Goal: Task Accomplishment & Management: Contribute content

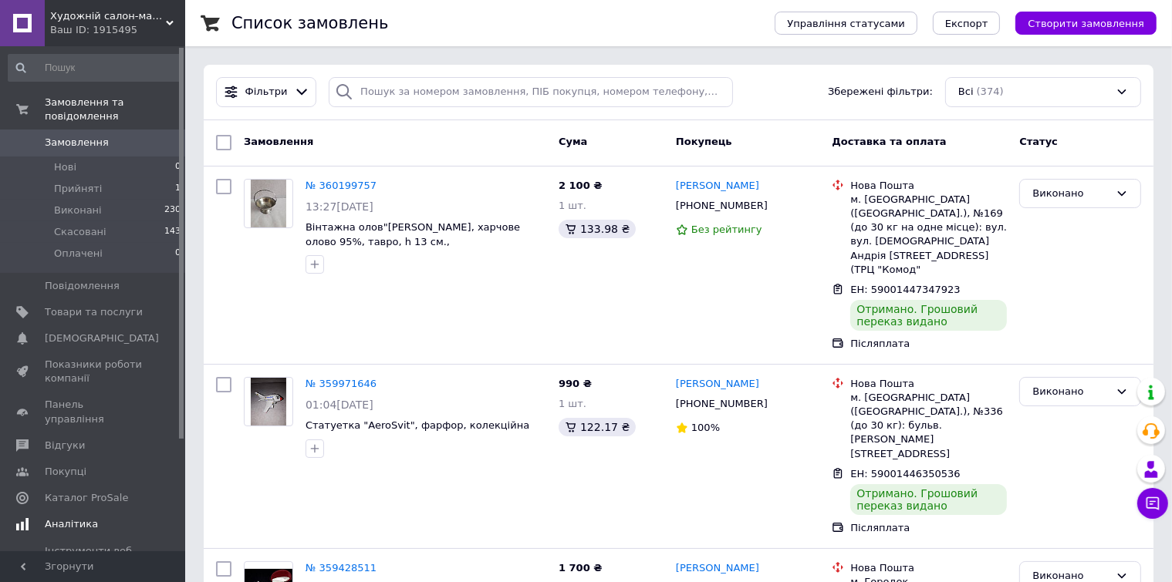
click at [86, 518] on span "Аналітика" at bounding box center [71, 525] width 53 height 14
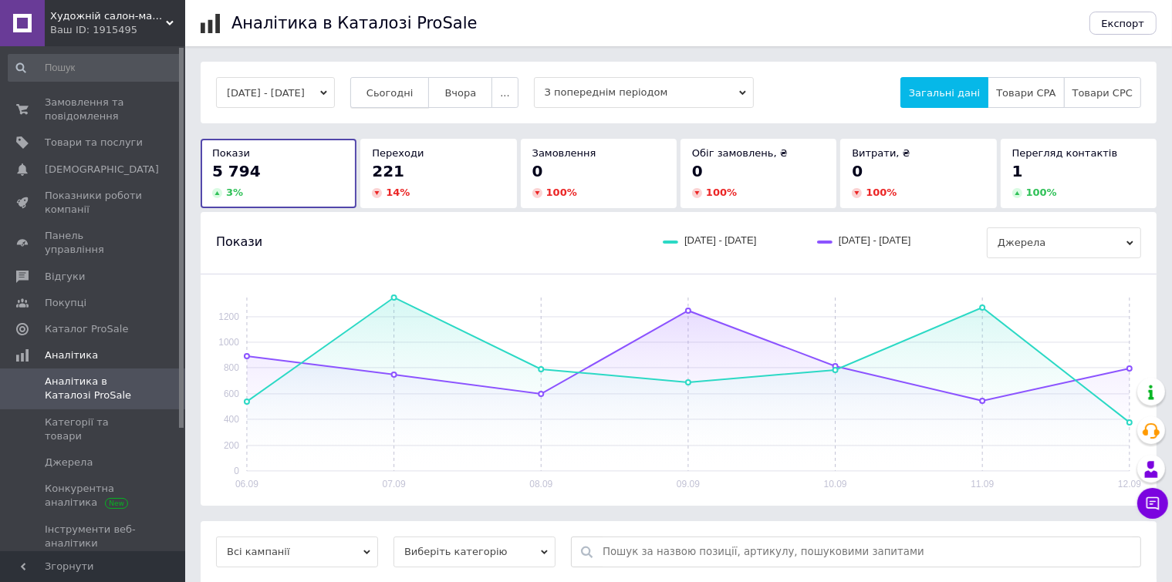
click at [414, 93] on span "Сьогодні" at bounding box center [389, 93] width 47 height 12
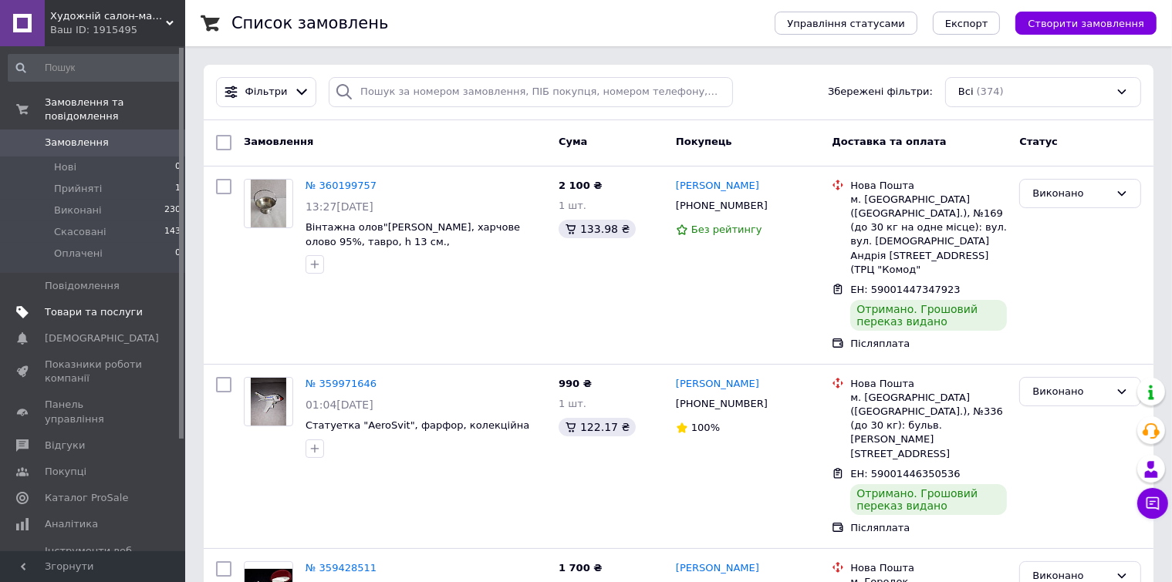
click at [113, 305] on span "Товари та послуги" at bounding box center [94, 312] width 98 height 14
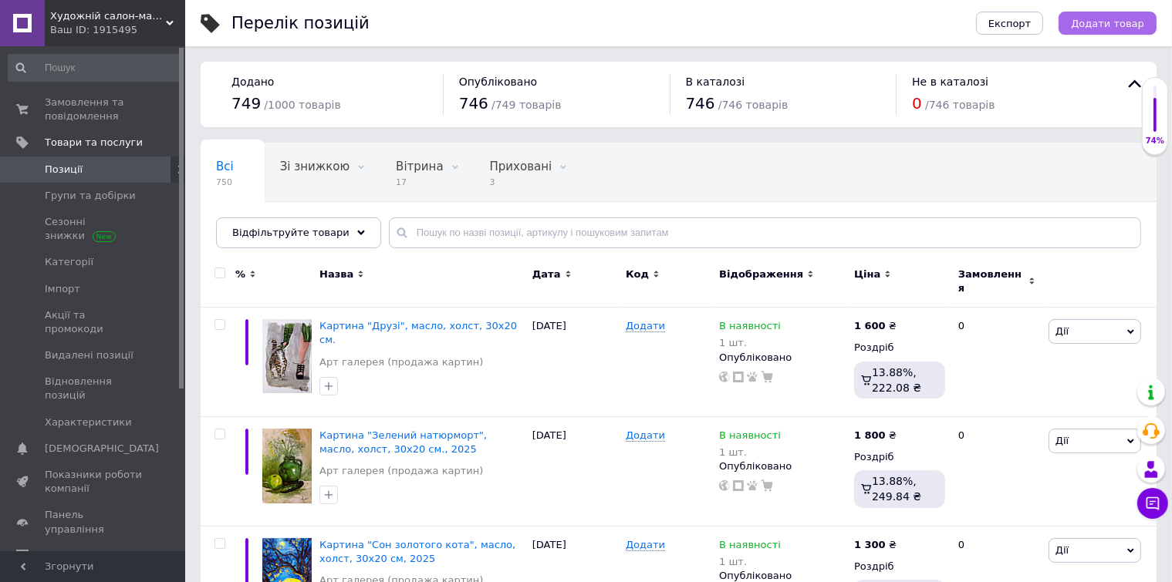
click at [1133, 20] on span "Додати товар" at bounding box center [1107, 24] width 73 height 12
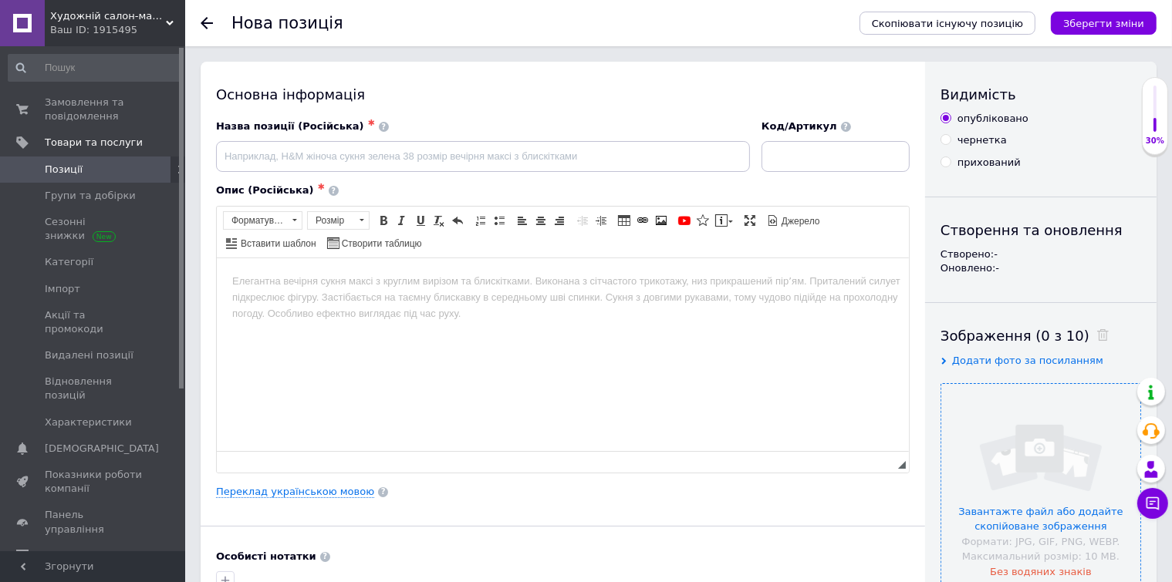
click at [1062, 478] on input "file" at bounding box center [1040, 483] width 199 height 199
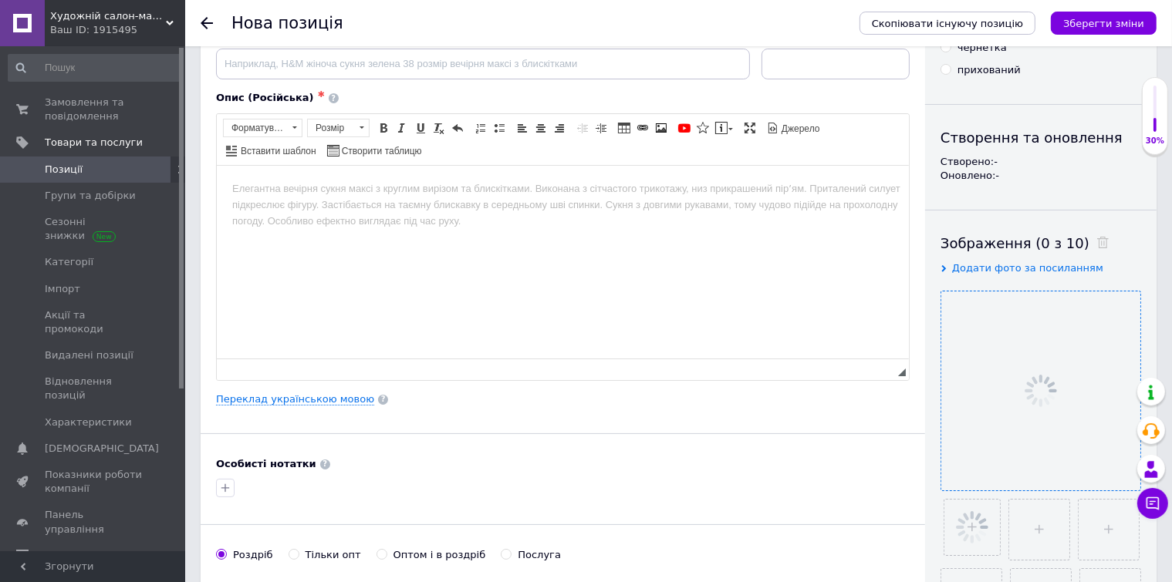
scroll to position [185, 0]
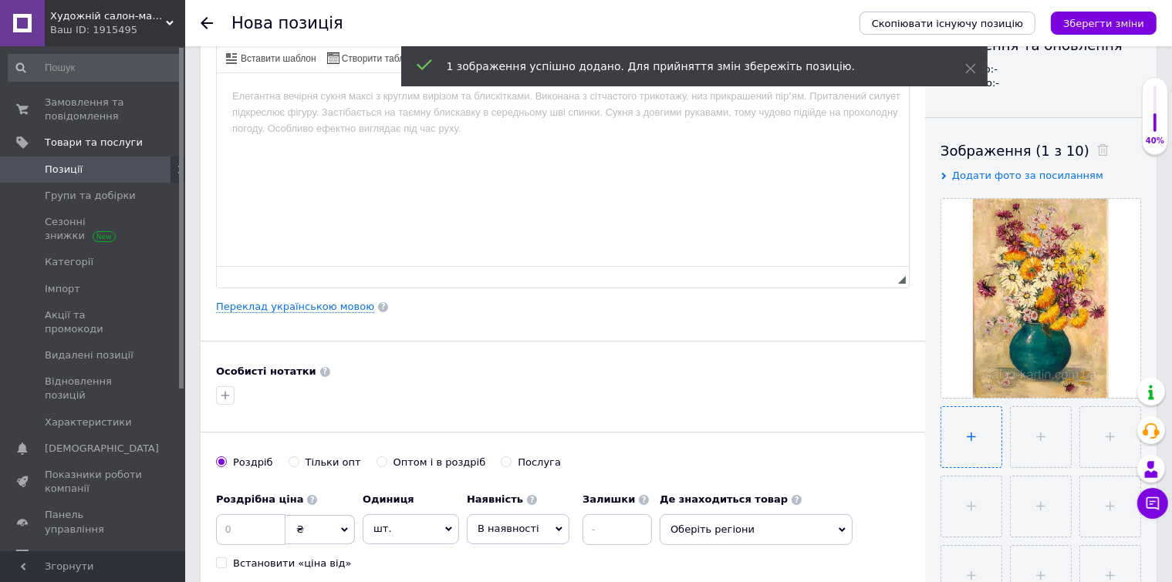
click at [978, 431] on input "file" at bounding box center [971, 437] width 60 height 60
type input "C:\fakepath\547480663_2441328626249648_5901374860318229467_n.jpg"
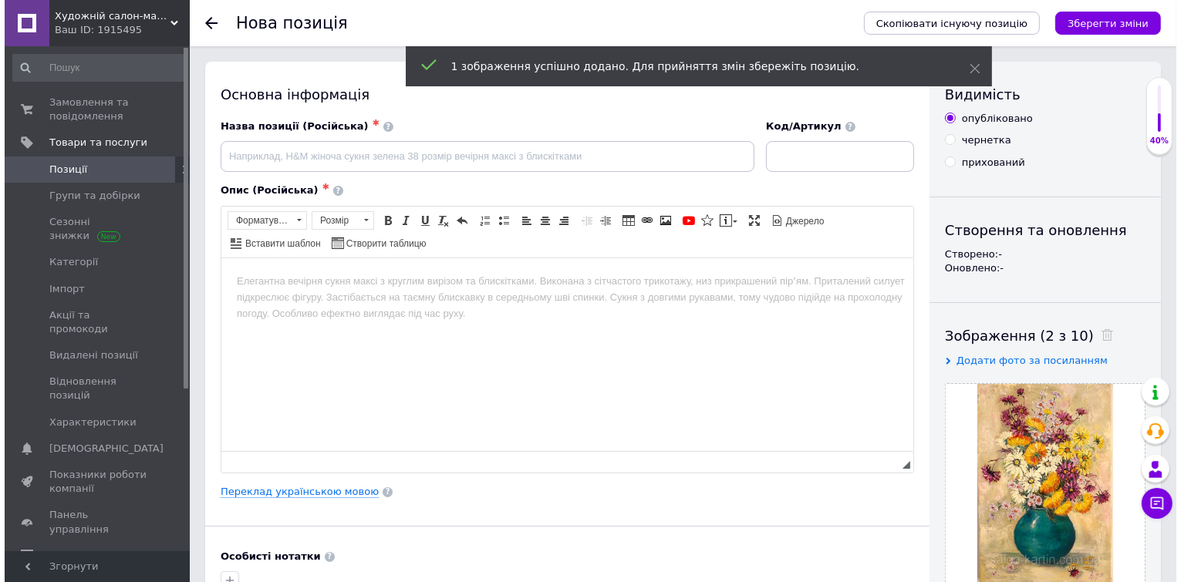
scroll to position [0, 0]
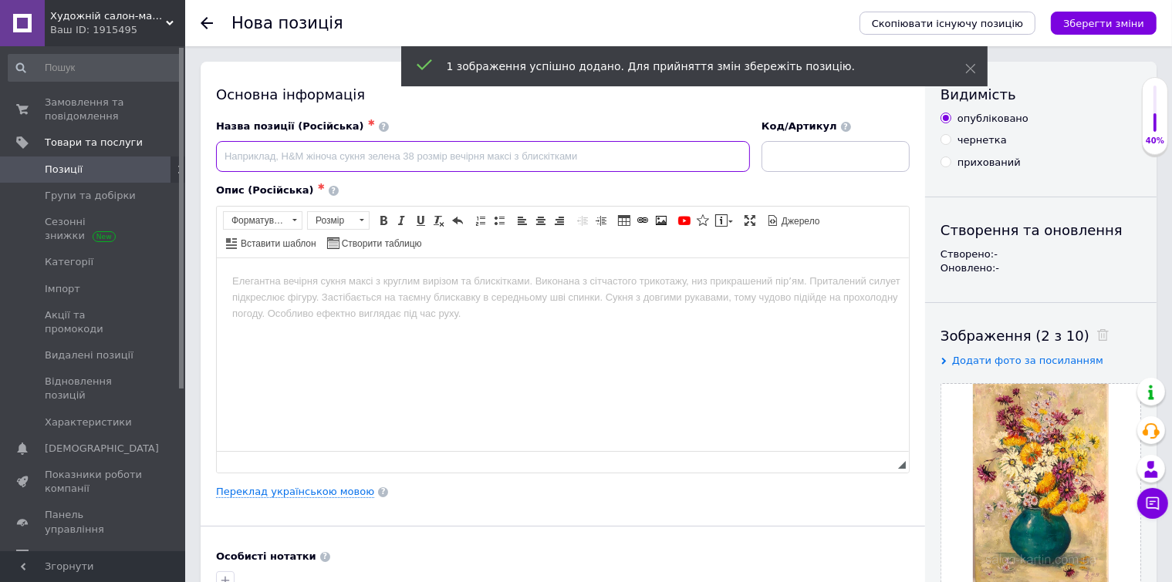
click at [332, 145] on input at bounding box center [483, 156] width 534 height 31
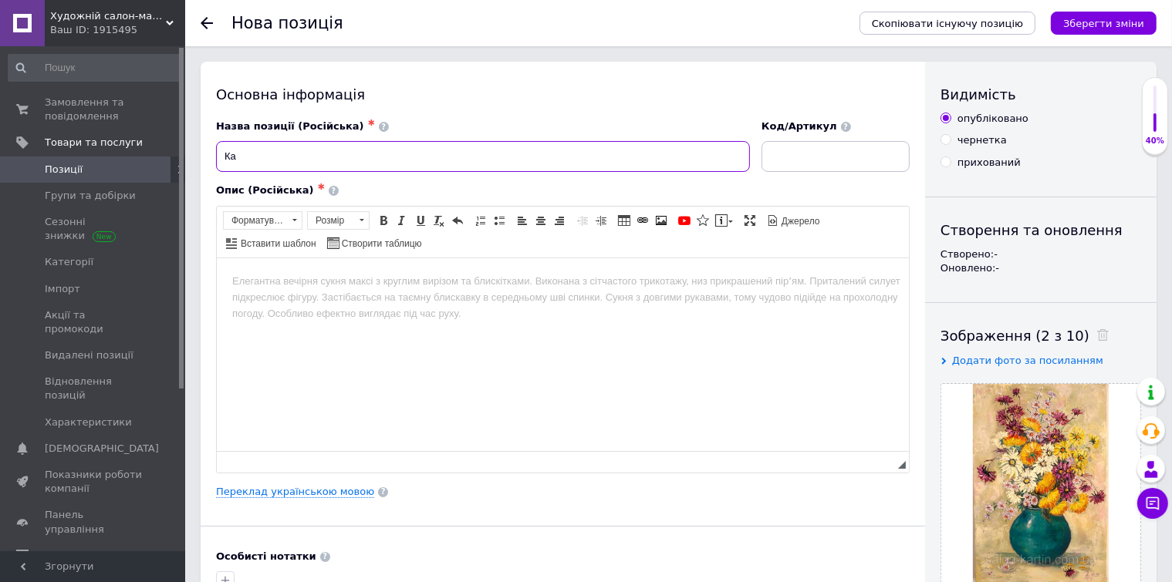
drag, startPoint x: 239, startPoint y: 151, endPoint x: 335, endPoint y: 157, distance: 95.9
click at [335, 157] on input "Ка" at bounding box center [483, 156] width 534 height 31
click at [262, 155] on input "Ка" at bounding box center [483, 156] width 534 height 31
type input "[PERSON_NAME]"
paste input "Картина "Осінній натюрморт", олія, полотно, 30х20 см., 2025"
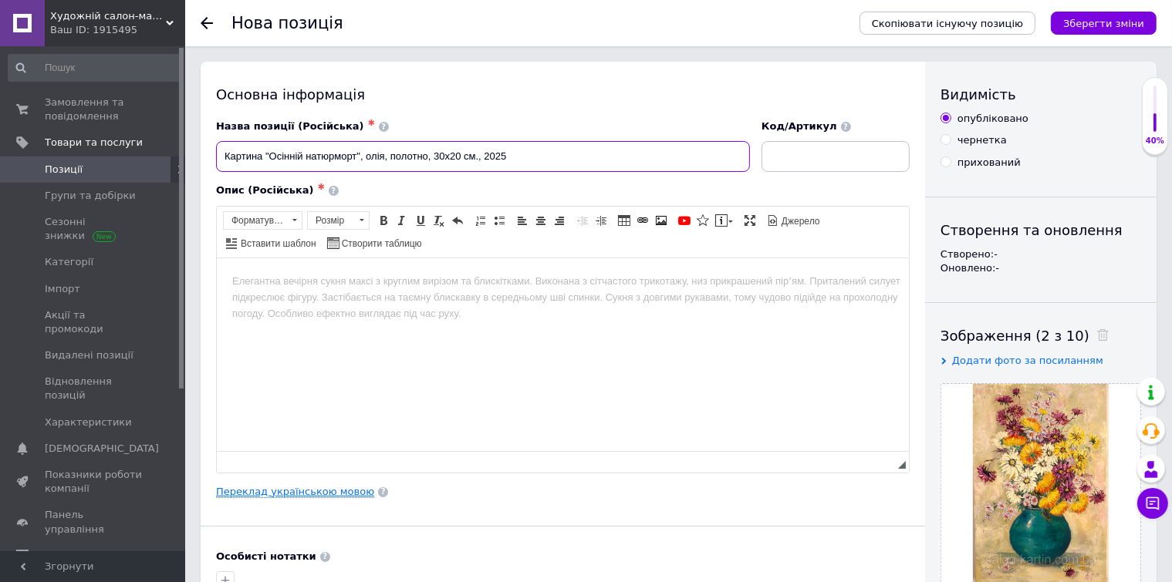
type input "Картина "Осінній натюрморт", олія, полотно, 30х20 см., 2025"
click at [295, 486] on link "Переклад українською мовою" at bounding box center [295, 492] width 158 height 12
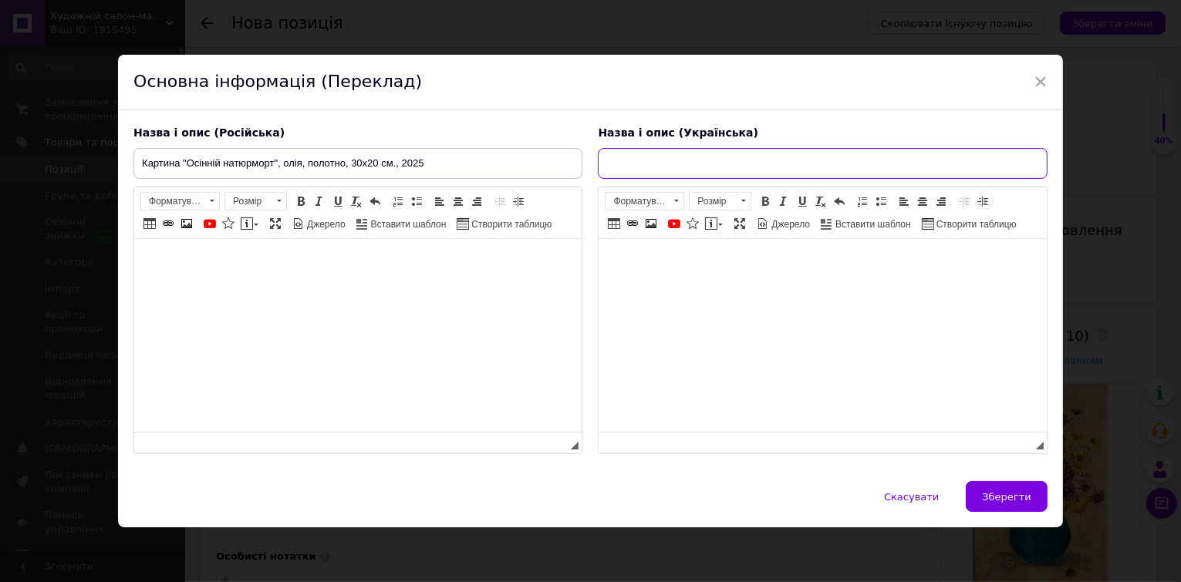
click at [614, 164] on input "text" at bounding box center [822, 163] width 449 height 31
paste input "Картина "Осінній натюрморт", олія, полотно, 30х20 см., 2025"
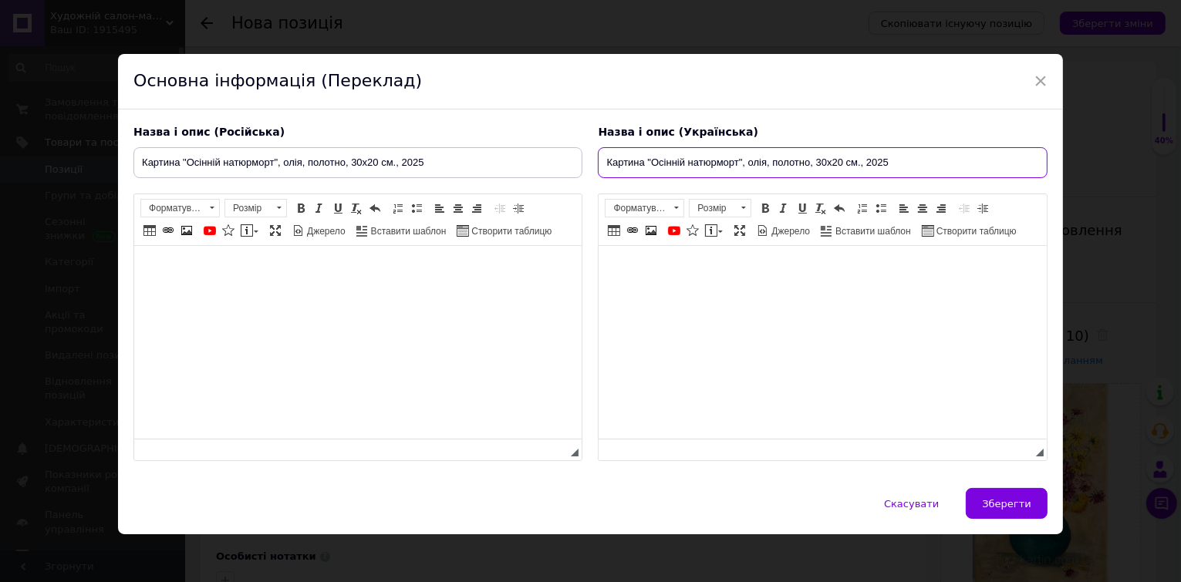
type input "Картина "Осінній натюрморт", олія, полотно, 30х20 см., 2025"
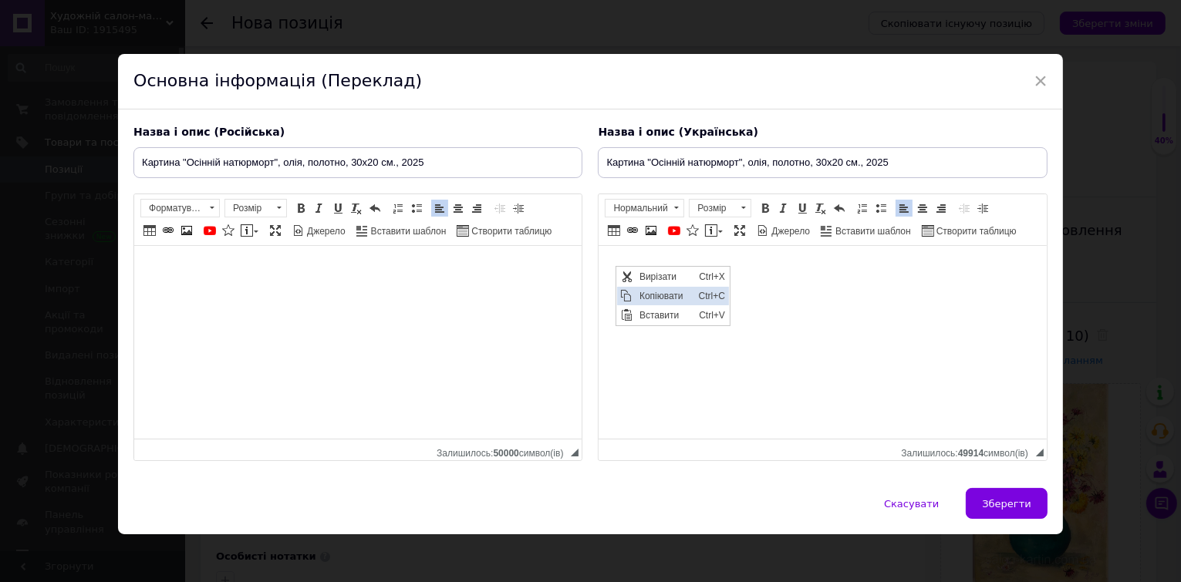
click at [647, 295] on span "Копіювати" at bounding box center [664, 295] width 59 height 19
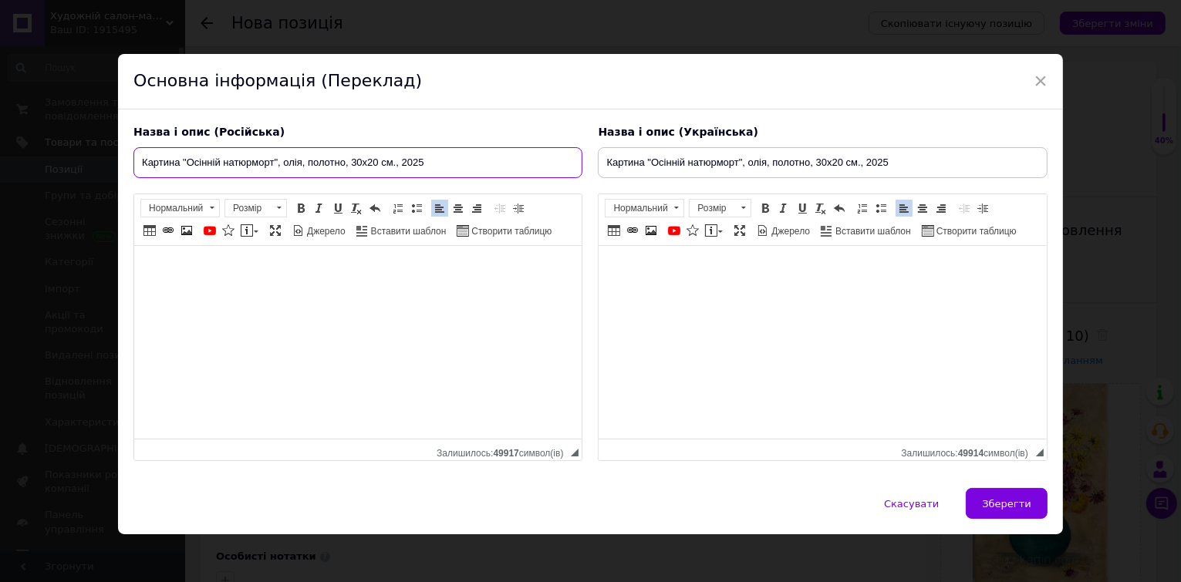
click at [342, 157] on input "Картина "Осінній натюрморт", олія, полотно, 30х20 см., 2025" at bounding box center [357, 162] width 449 height 31
click at [343, 157] on input "Картина "Осінній натюрморт", олія, полотно, 30х20 см., 2025" at bounding box center [357, 162] width 449 height 31
type input "Картина "Осінній натюрморт", масло, холст, 30х20 см., 2025"
click at [1025, 503] on span "Зберегти" at bounding box center [1006, 504] width 49 height 12
type input "Картина "Осінній натюрморт", масло, холст, 30х20 см., 2025"
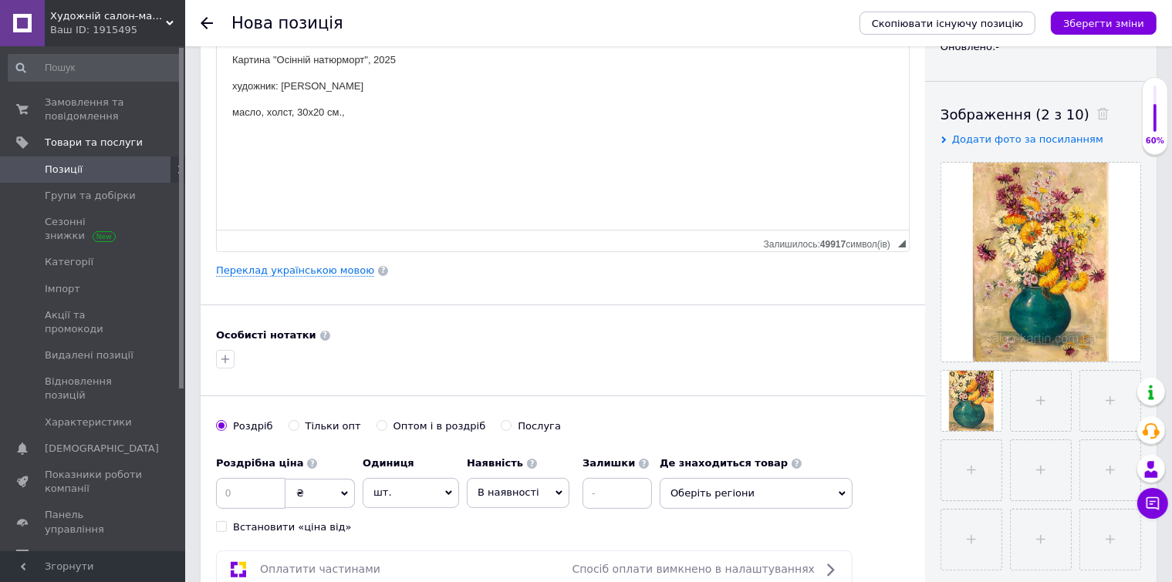
scroll to position [370, 0]
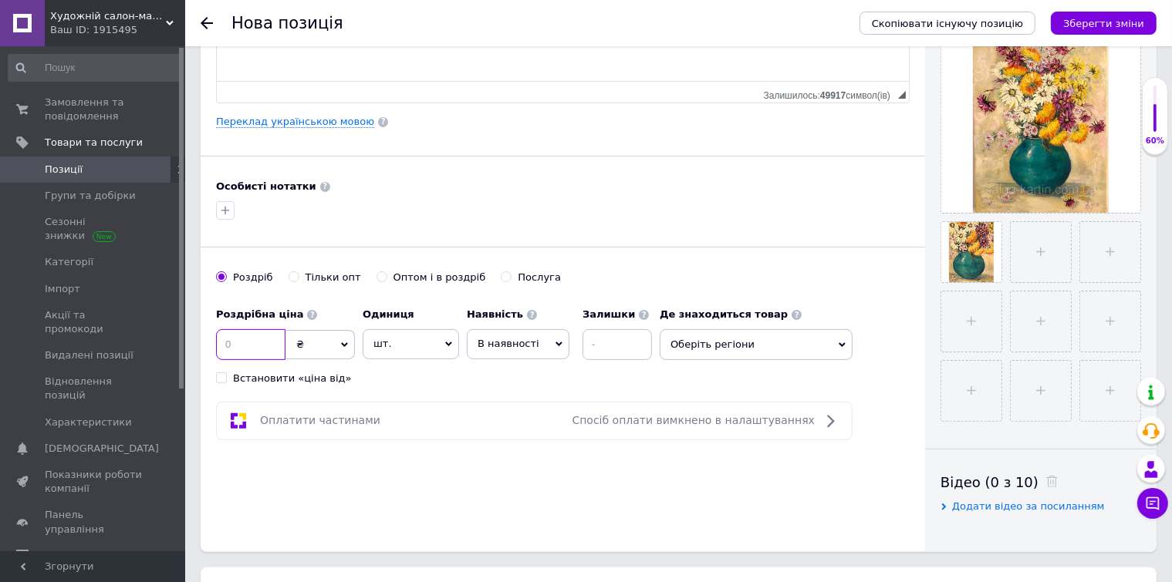
click at [265, 337] on input at bounding box center [250, 344] width 69 height 31
type input "1800"
click at [611, 330] on input at bounding box center [616, 344] width 69 height 31
type input "1"
click at [725, 345] on span "Оберіть регіони" at bounding box center [756, 344] width 193 height 31
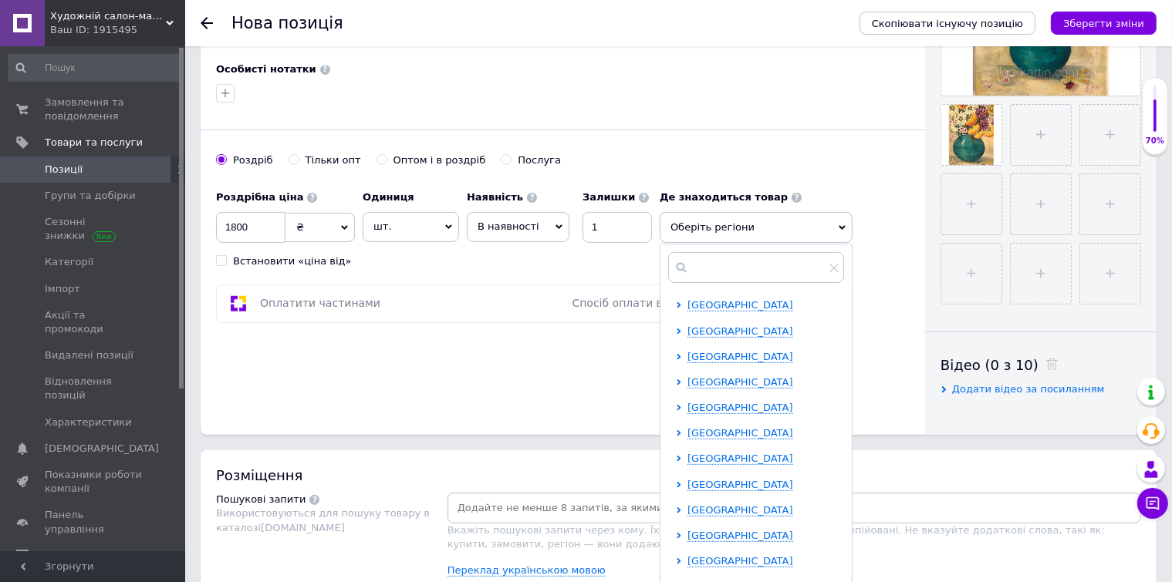
scroll to position [555, 0]
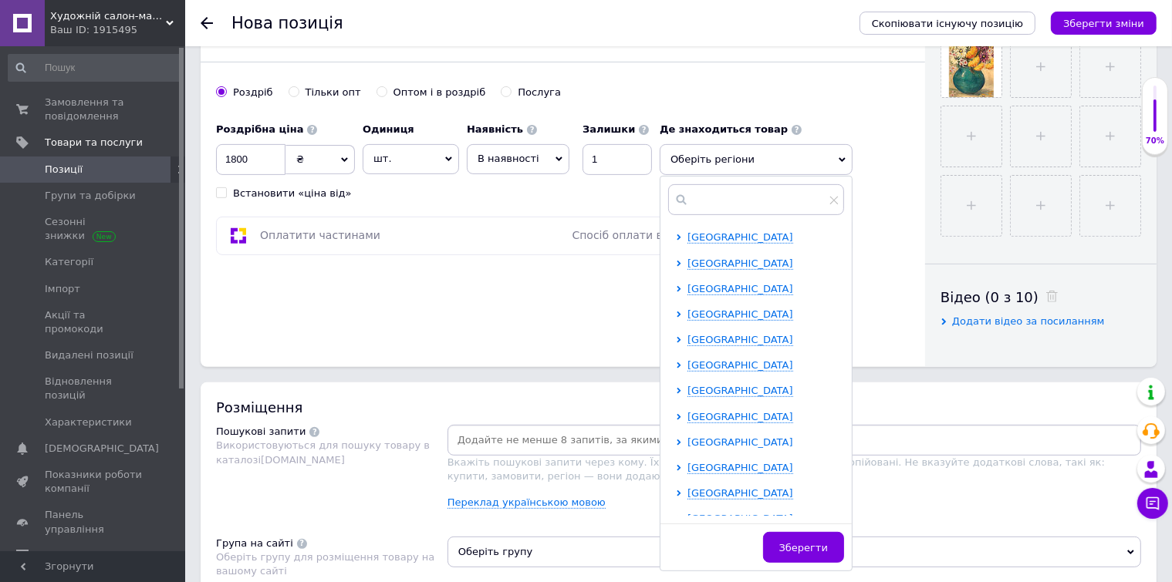
click at [741, 441] on span "[GEOGRAPHIC_DATA]" at bounding box center [740, 443] width 106 height 12
click at [694, 468] on input "checkbox" at bounding box center [692, 467] width 10 height 10
checkbox input "true"
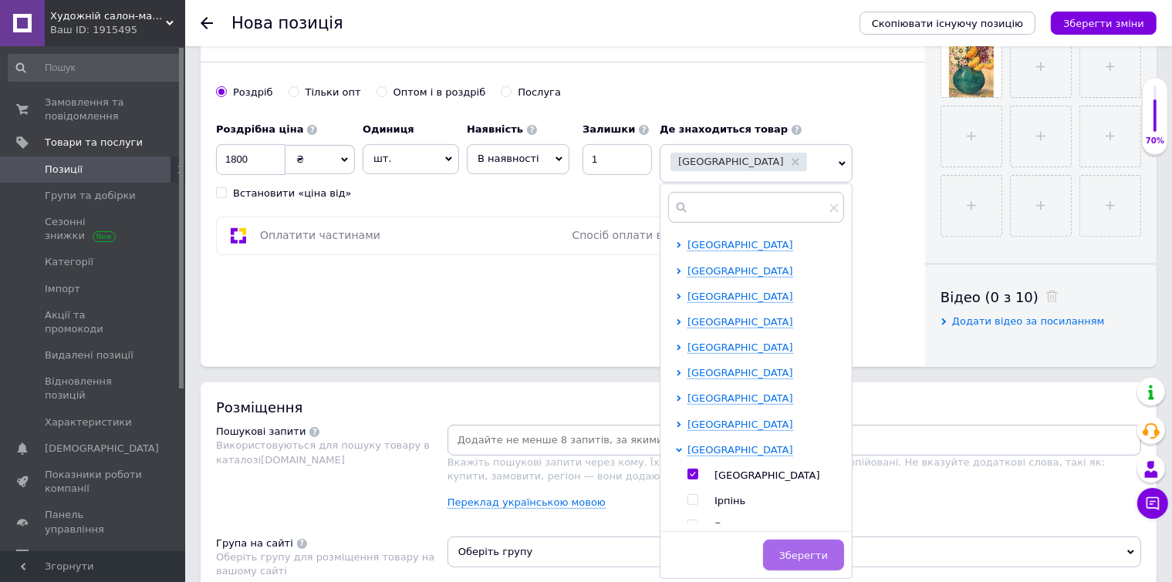
click at [805, 545] on button "Зберегти" at bounding box center [803, 555] width 81 height 31
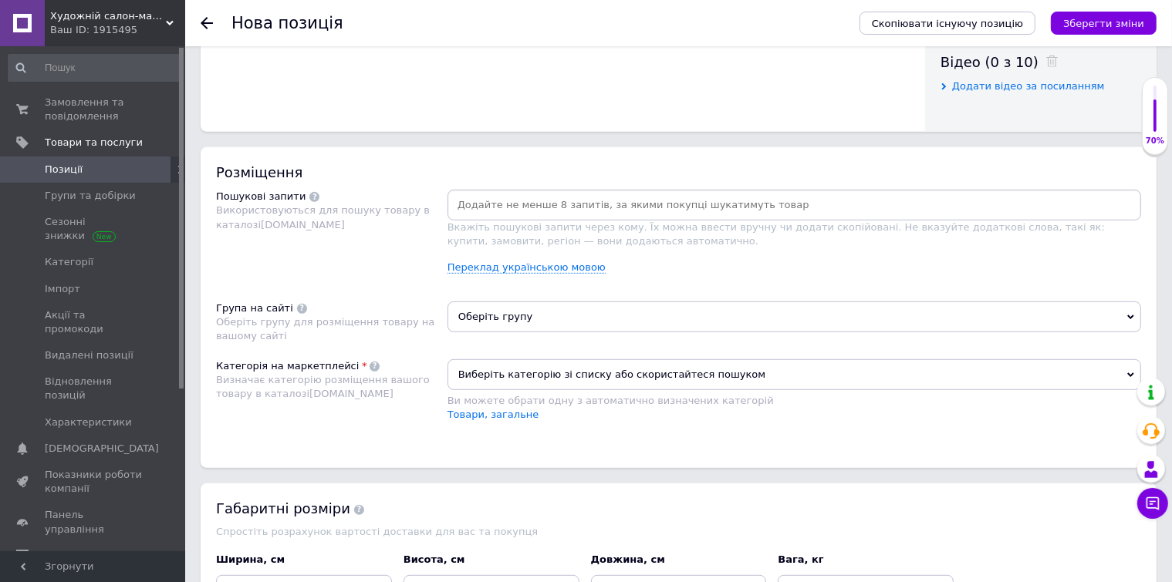
scroll to position [802, 0]
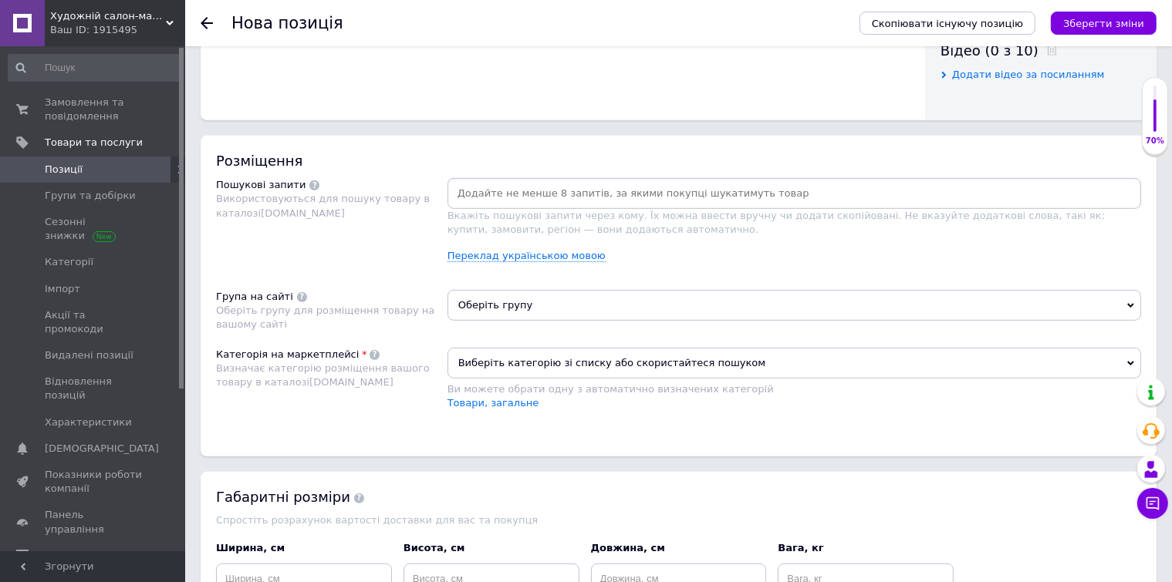
click at [497, 197] on input at bounding box center [794, 193] width 687 height 23
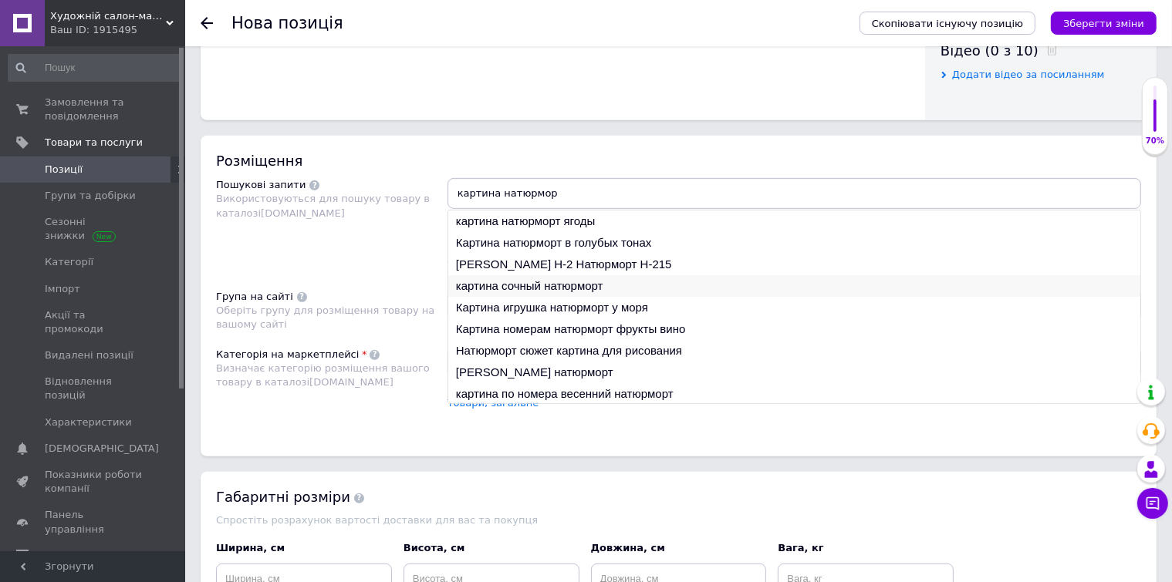
type input "картина натюрмор"
click at [525, 281] on li "картина сочный натюрморт" at bounding box center [794, 286] width 692 height 22
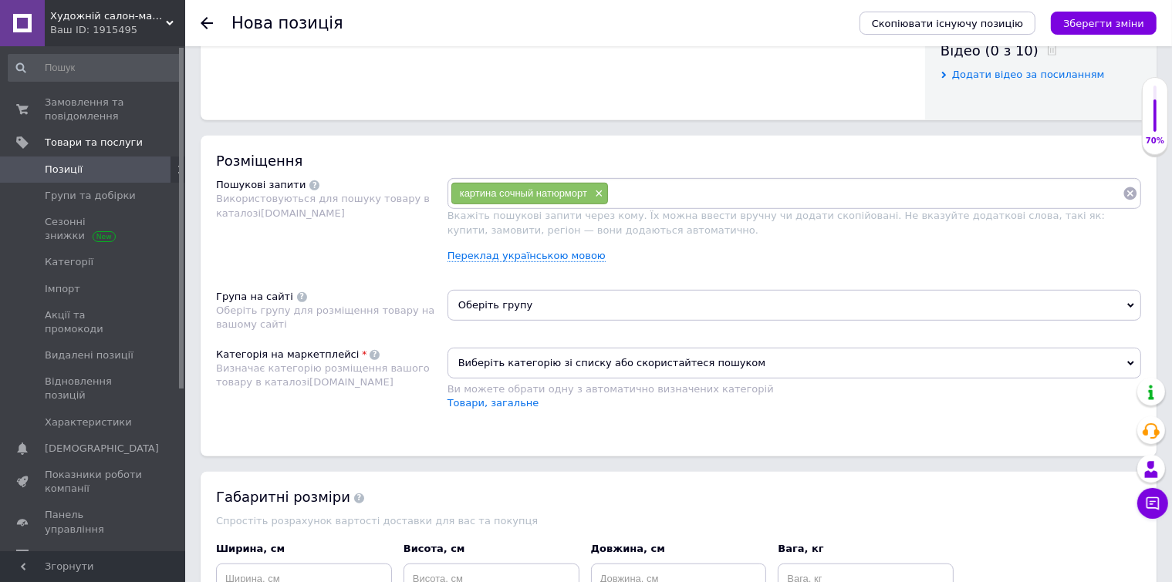
click at [627, 197] on input at bounding box center [866, 193] width 514 height 23
type input "картина осенний натюрморт"
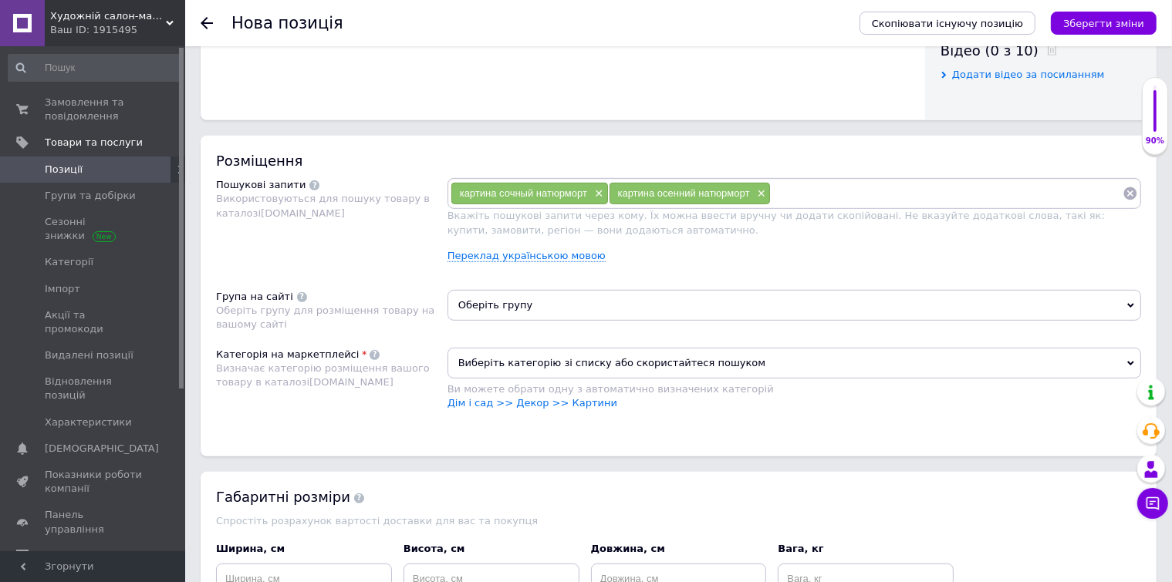
click at [785, 192] on input at bounding box center [947, 193] width 352 height 23
type input "картина с хризантемпми"
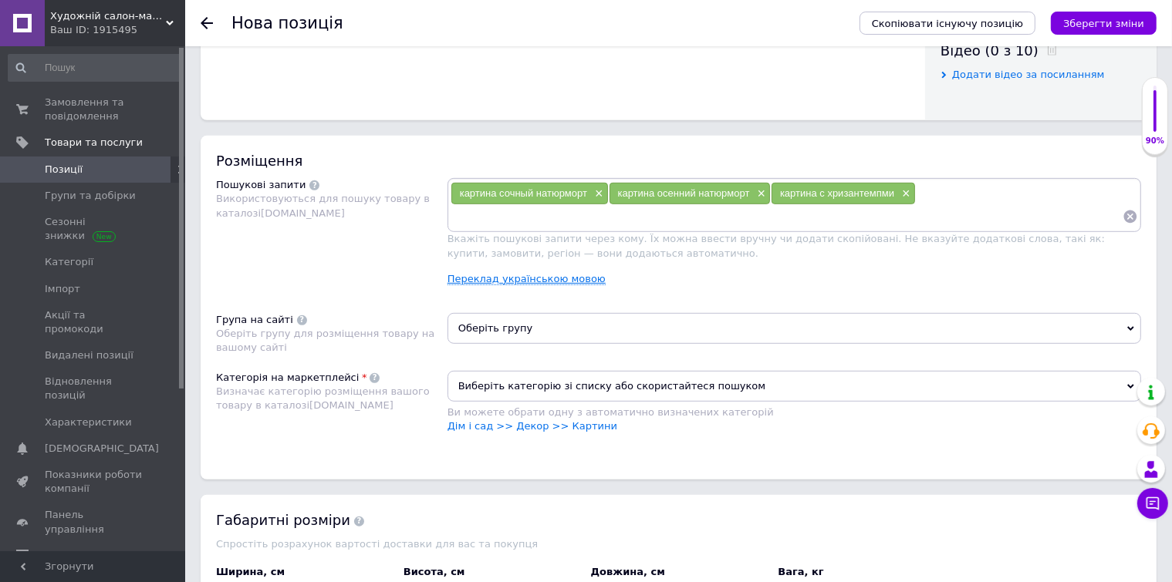
click at [504, 273] on link "Переклад українською мовою" at bounding box center [526, 279] width 158 height 12
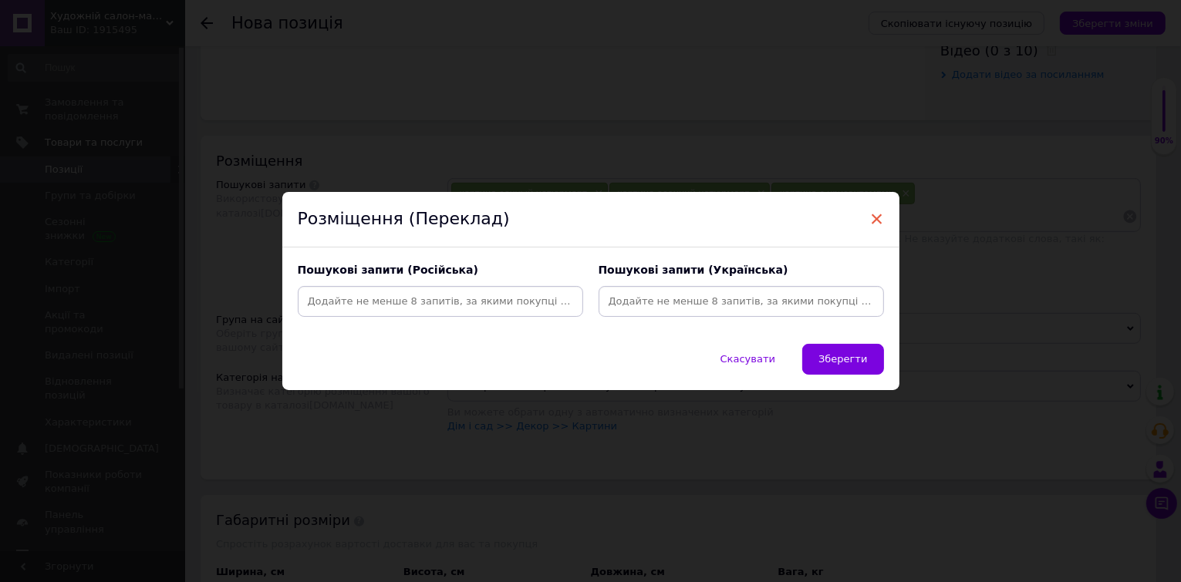
click at [870, 219] on span "×" at bounding box center [877, 219] width 14 height 26
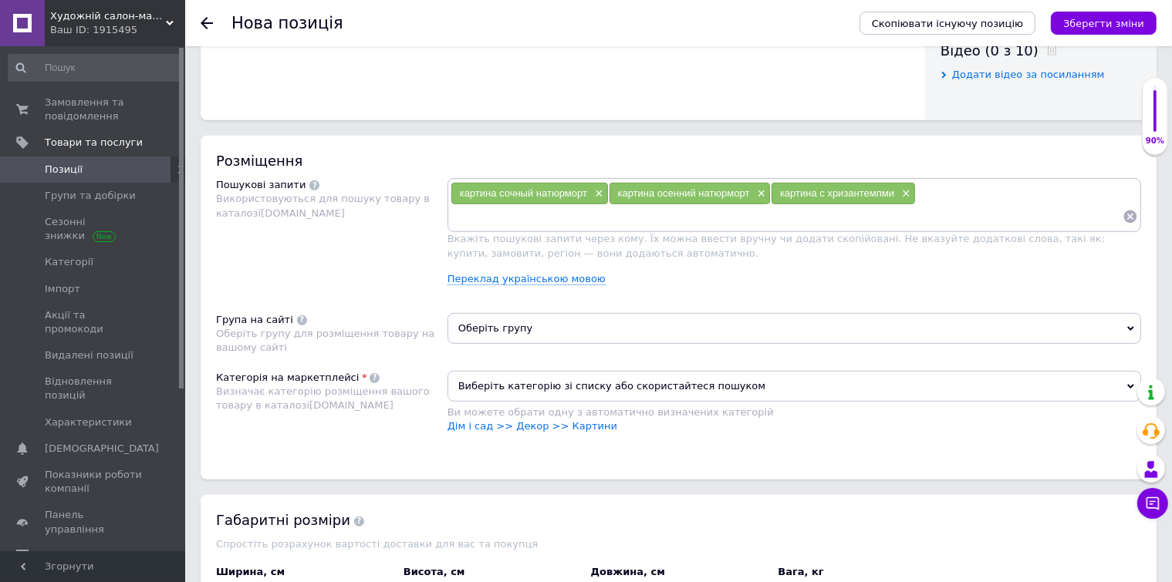
click at [534, 221] on input at bounding box center [787, 216] width 672 height 23
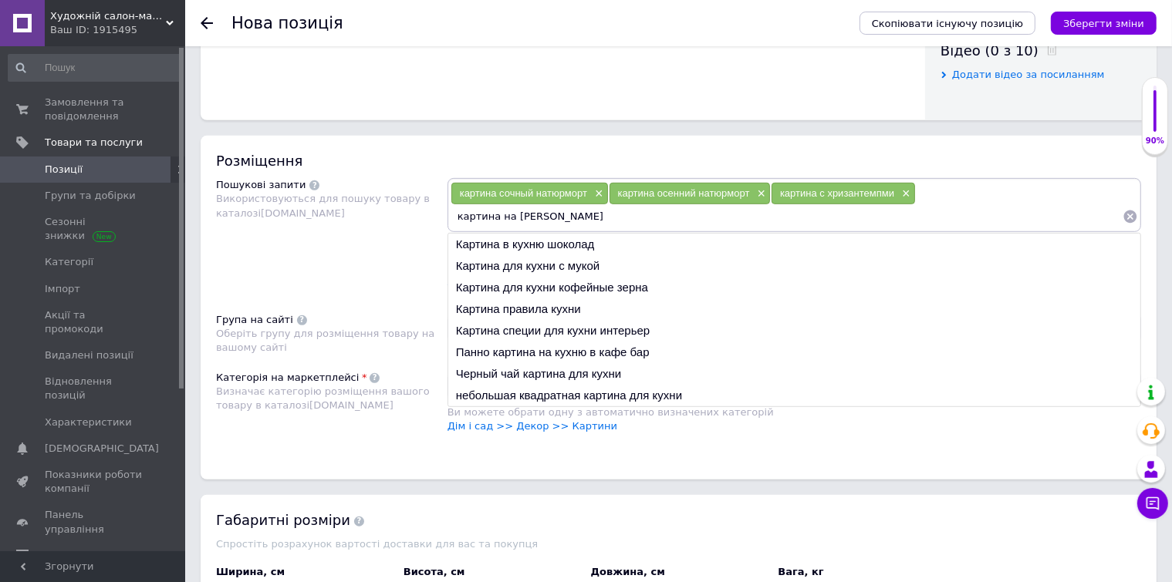
type input "картина на кухню"
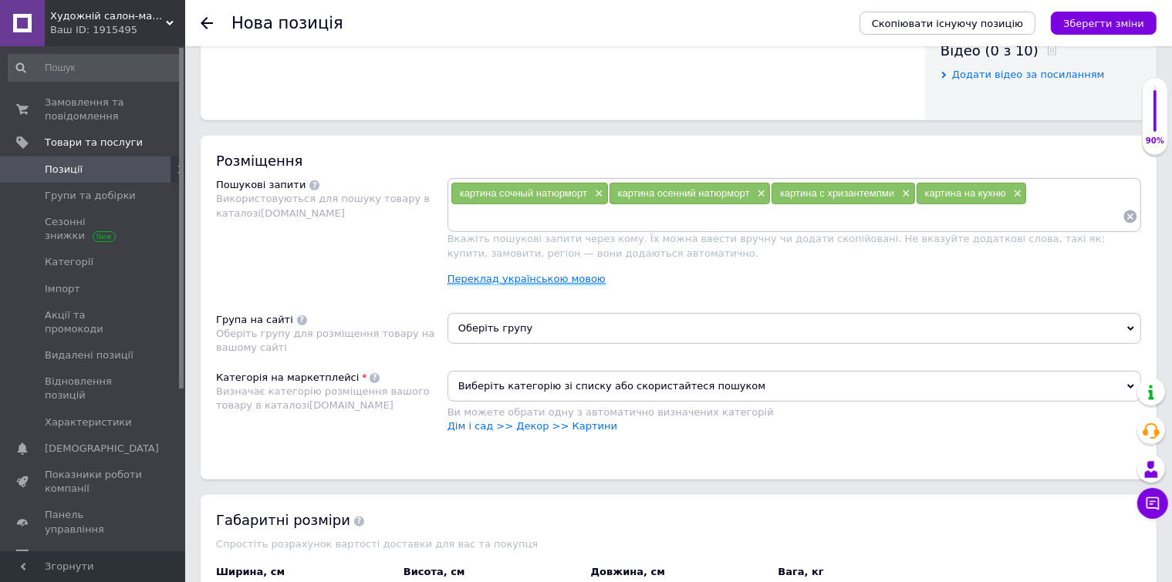
click at [543, 273] on link "Переклад українською мовою" at bounding box center [526, 279] width 158 height 12
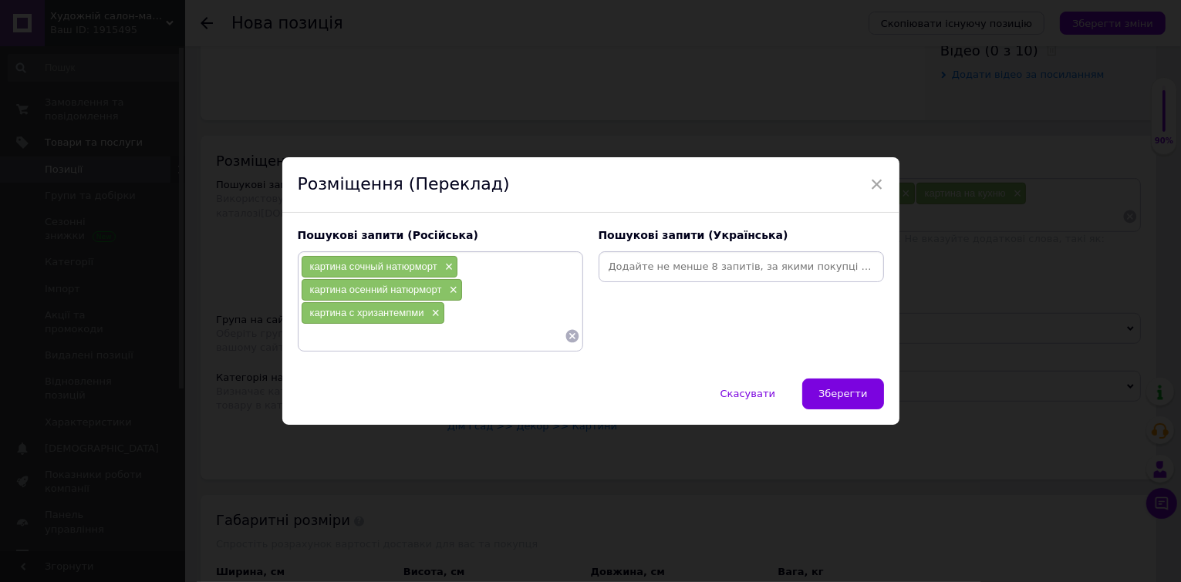
click at [633, 265] on input at bounding box center [741, 266] width 279 height 23
type input "картина осінні квіти"
type input "картина осінній натюрморт"
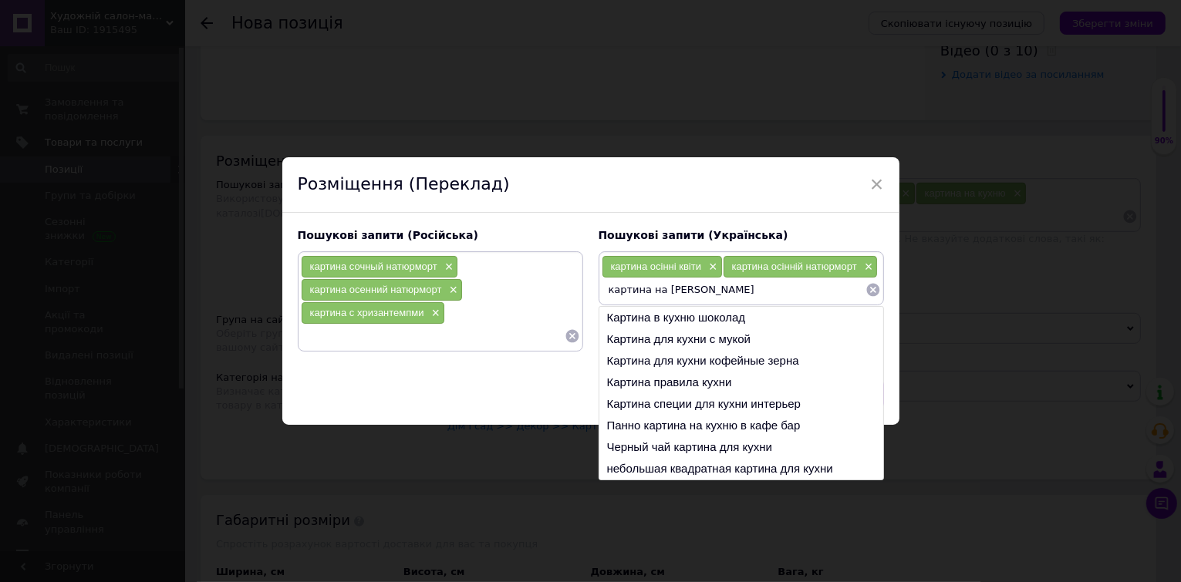
type input "картина на кухню"
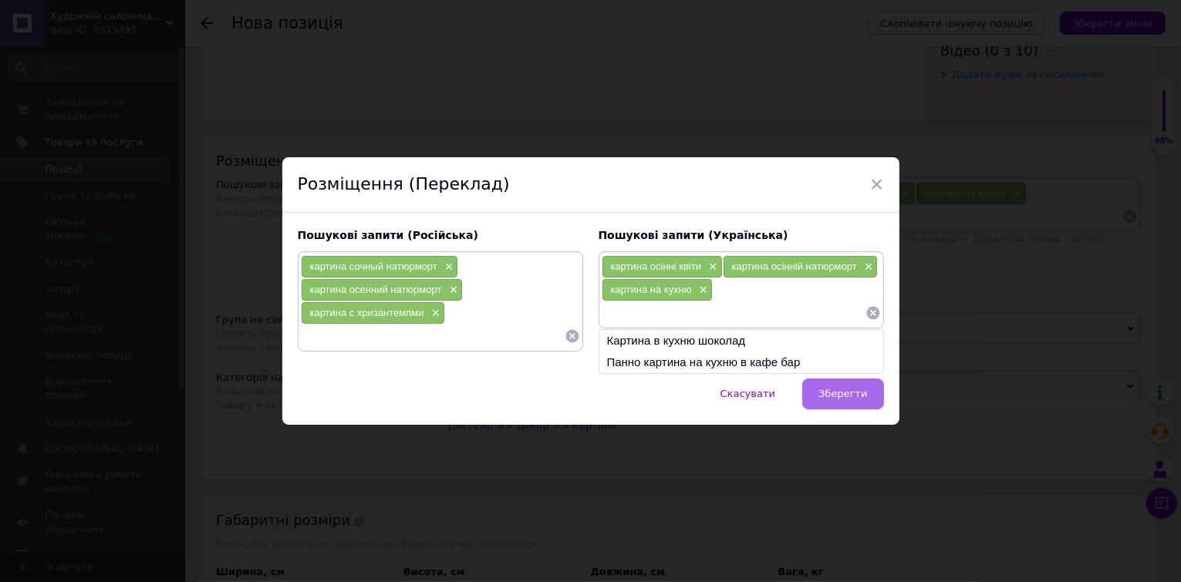
click at [847, 392] on span "Зберегти" at bounding box center [843, 394] width 49 height 12
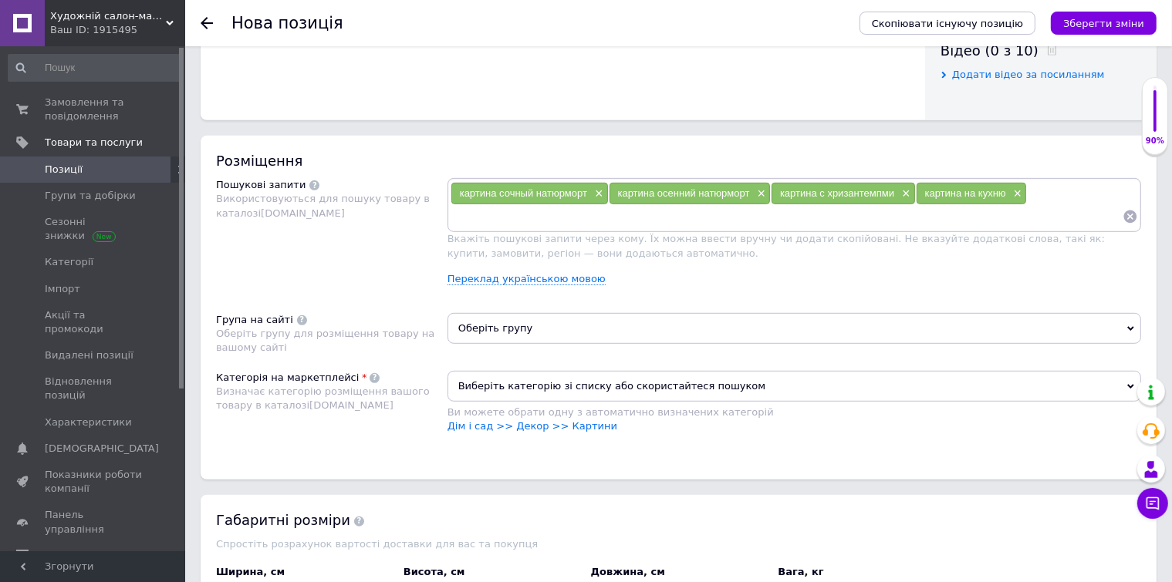
click at [529, 327] on span "Оберіть групу" at bounding box center [794, 328] width 694 height 31
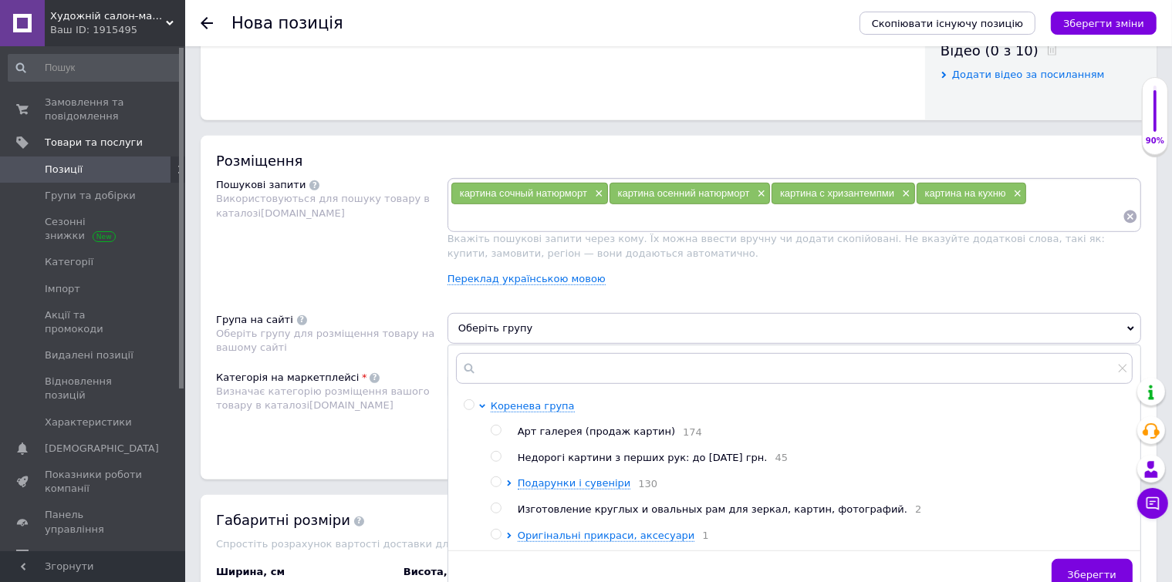
click at [495, 428] on input "radio" at bounding box center [496, 431] width 10 height 10
radio input "true"
click at [1102, 568] on button "Зберегти" at bounding box center [1092, 574] width 81 height 31
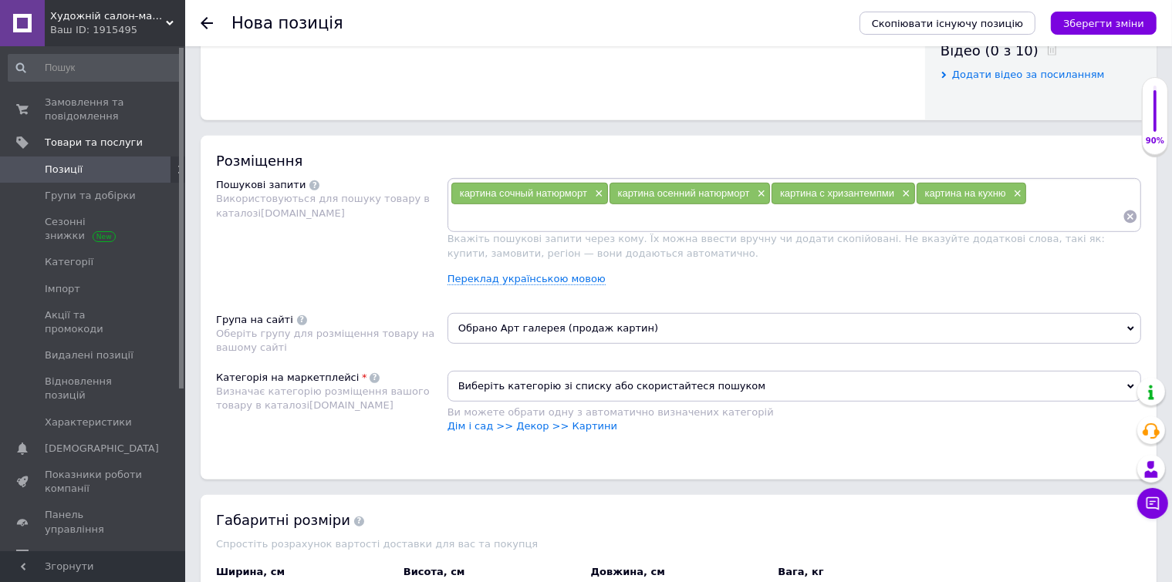
click at [518, 387] on span "Виберіть категорію зі списку або скористайтеся пошуком" at bounding box center [794, 386] width 694 height 31
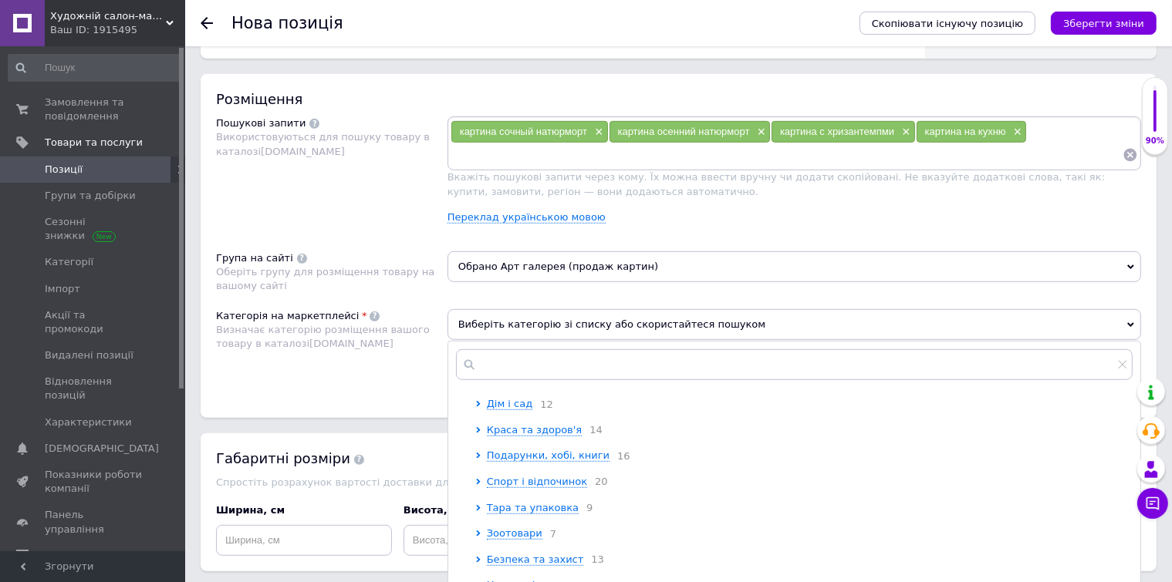
scroll to position [247, 0]
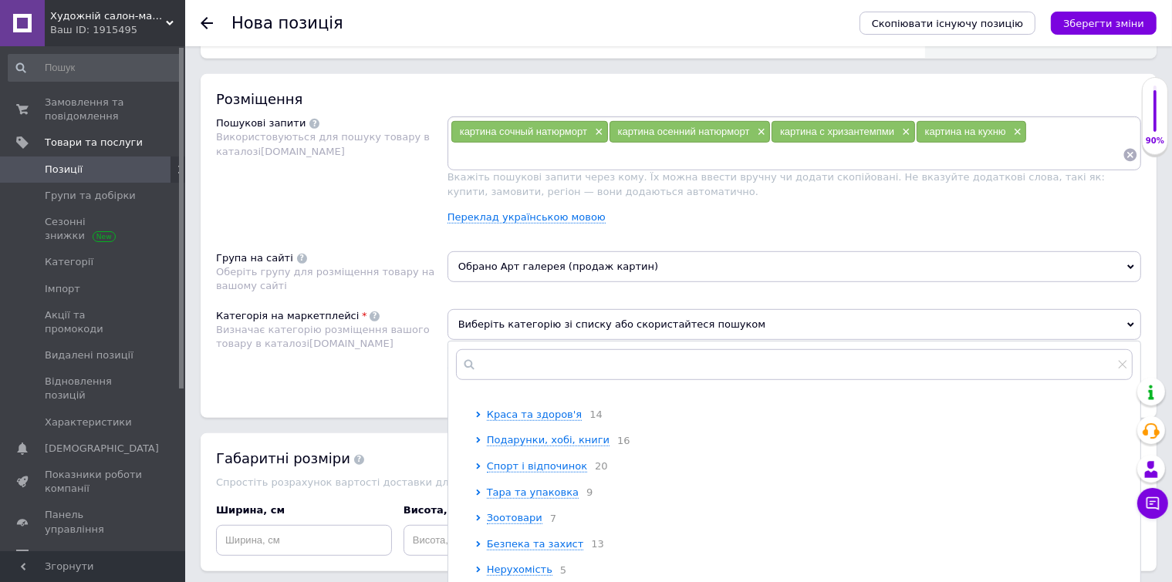
click at [518, 394] on span "Дім і сад" at bounding box center [510, 389] width 46 height 12
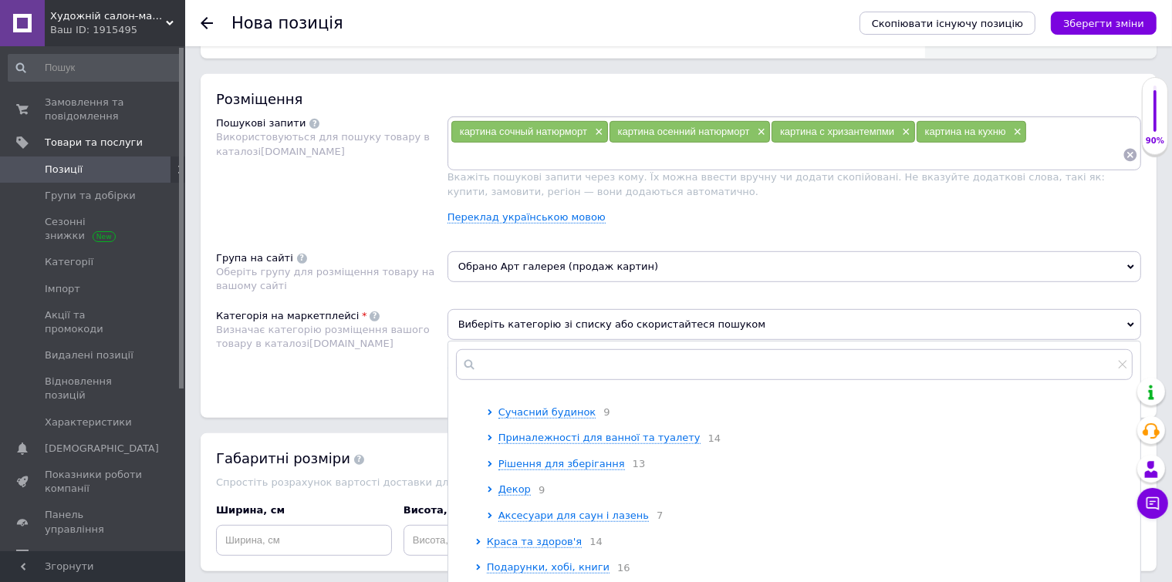
scroll to position [432, 0]
click at [517, 494] on span "Декор" at bounding box center [514, 488] width 32 height 12
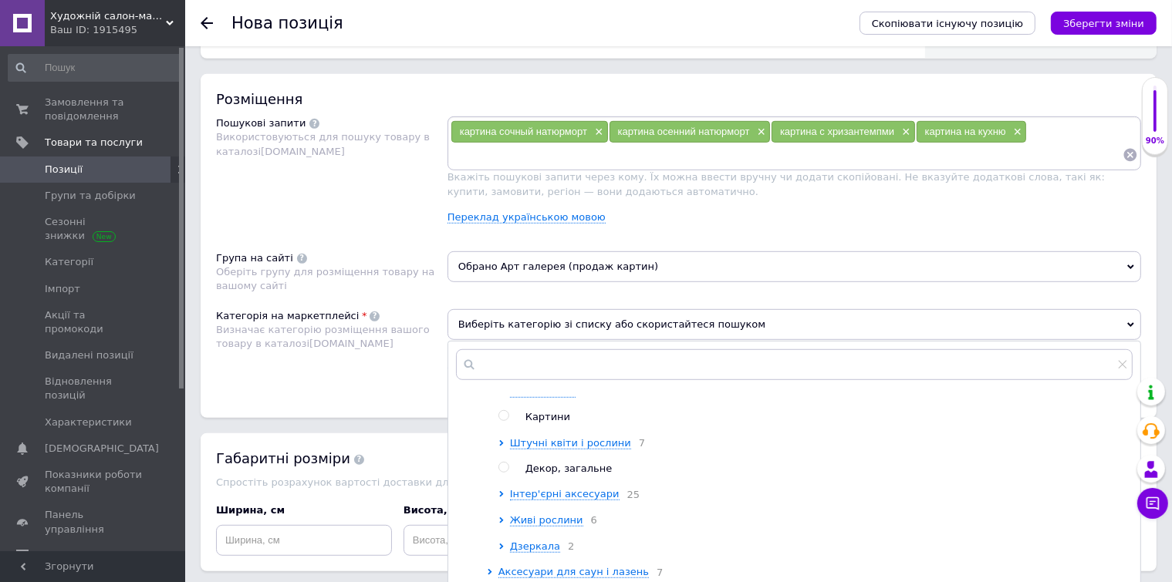
scroll to position [617, 0]
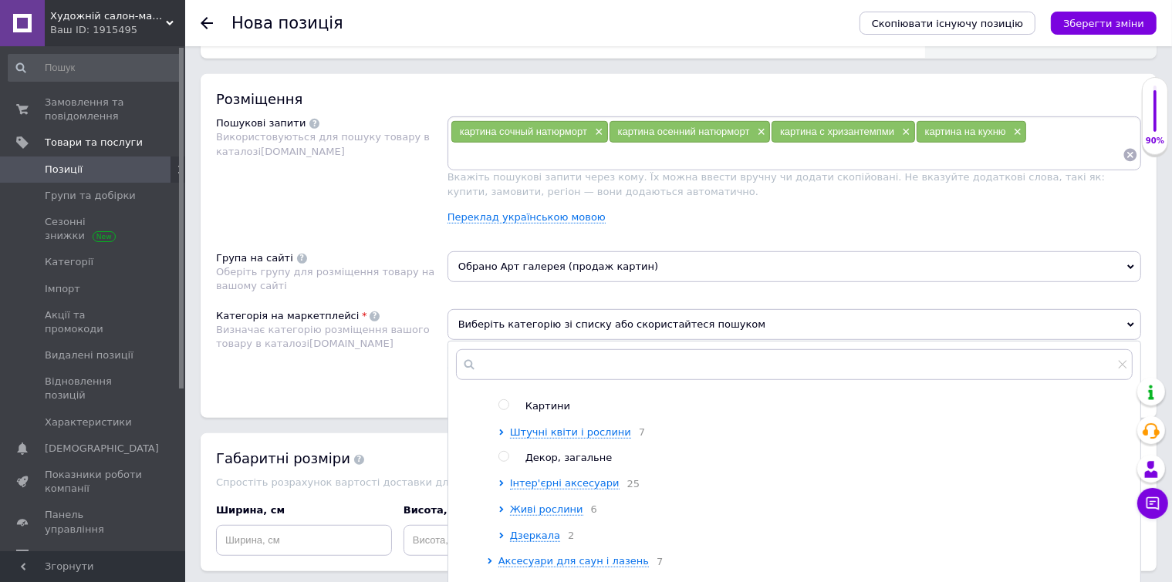
click at [505, 410] on input "radio" at bounding box center [503, 405] width 10 height 10
radio input "true"
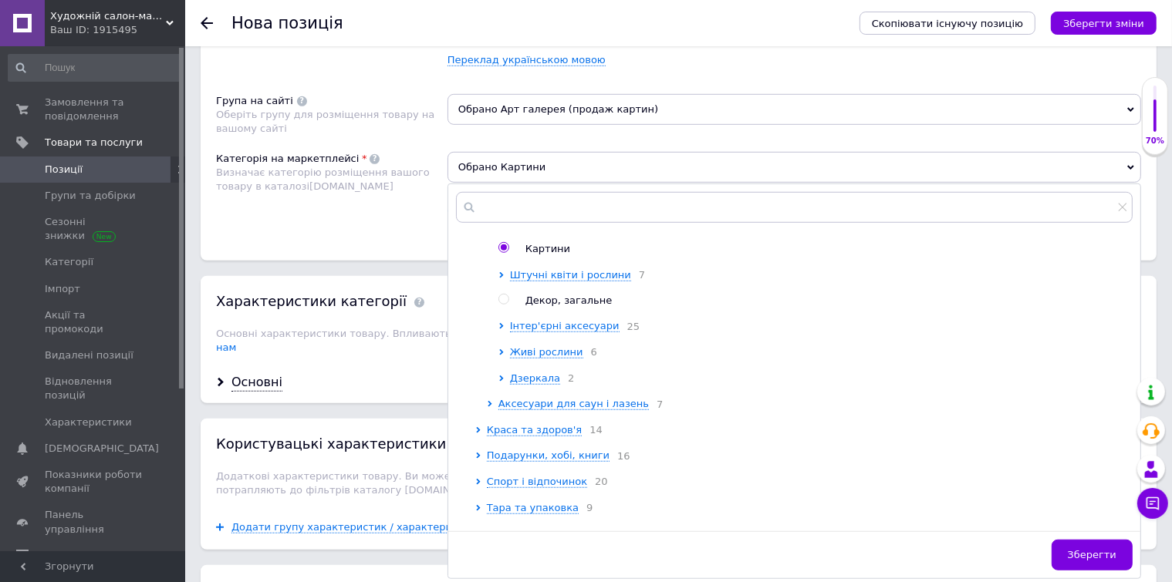
scroll to position [1049, 0]
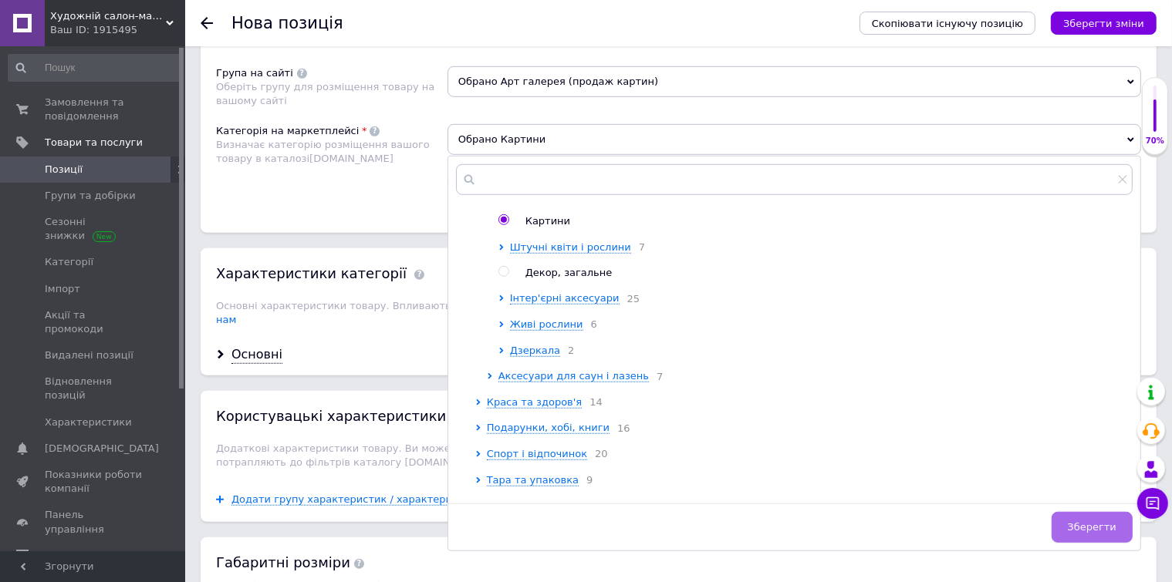
click at [1086, 522] on span "Зберегти" at bounding box center [1092, 528] width 49 height 12
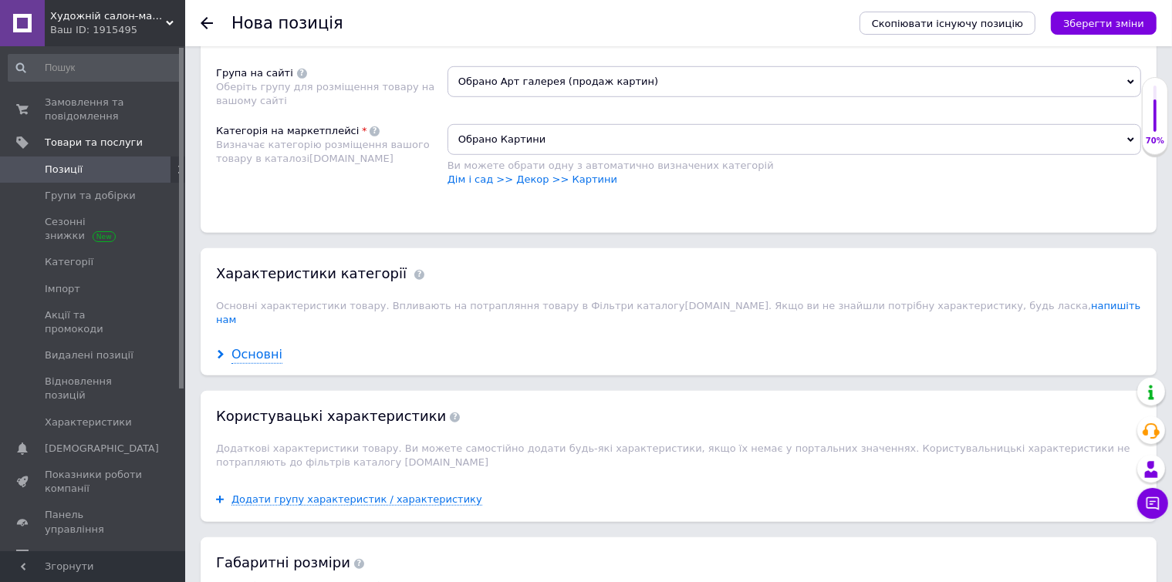
click at [259, 346] on div "Основні" at bounding box center [256, 355] width 51 height 18
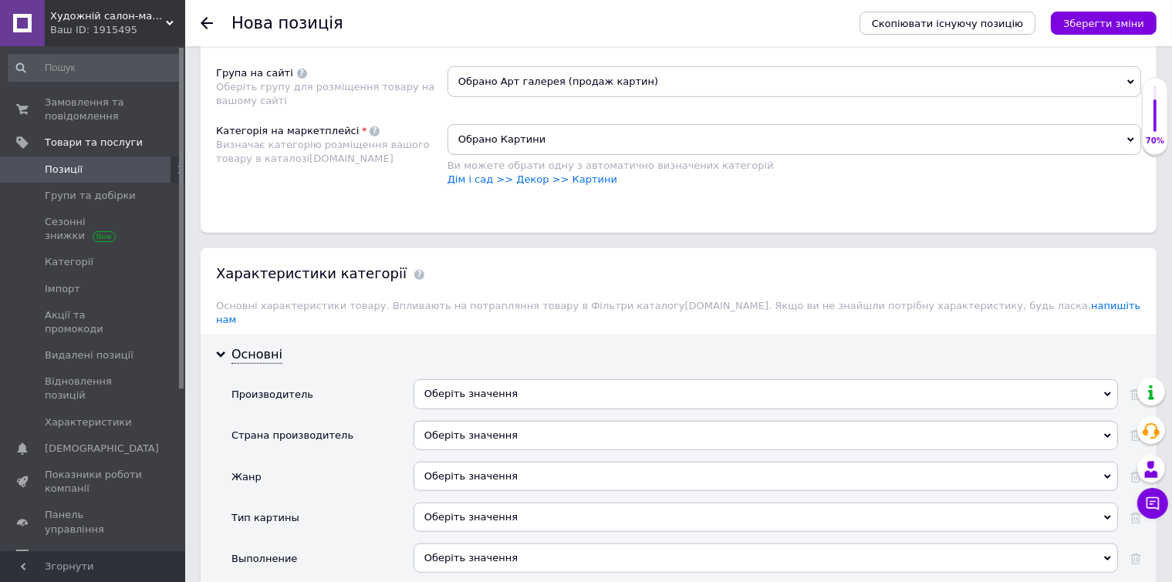
click at [471, 380] on div "Оберіть значення" at bounding box center [766, 394] width 704 height 29
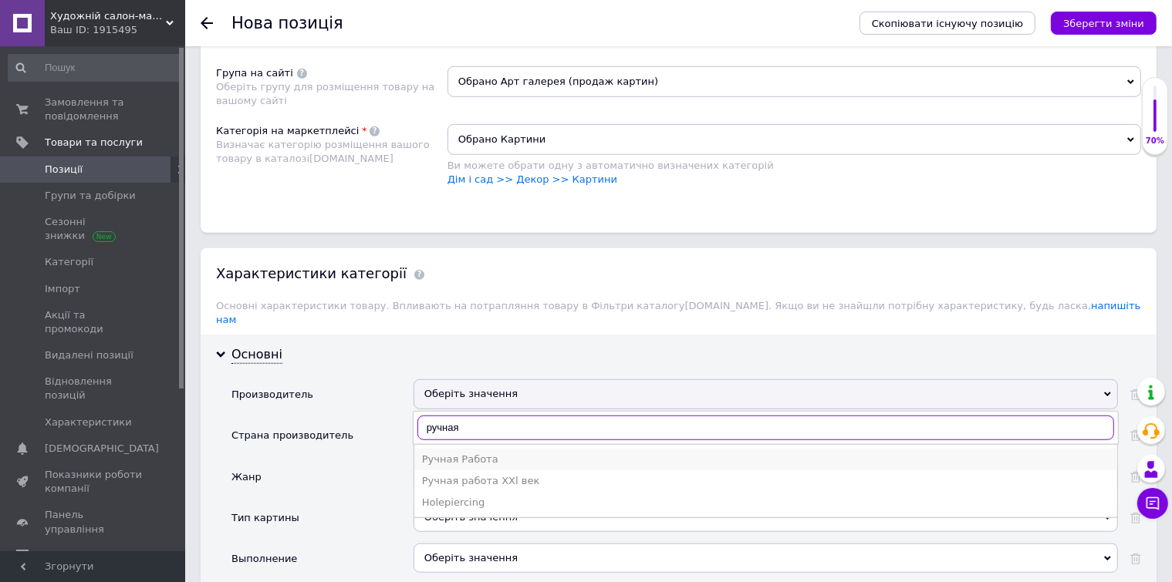
type input "ручная"
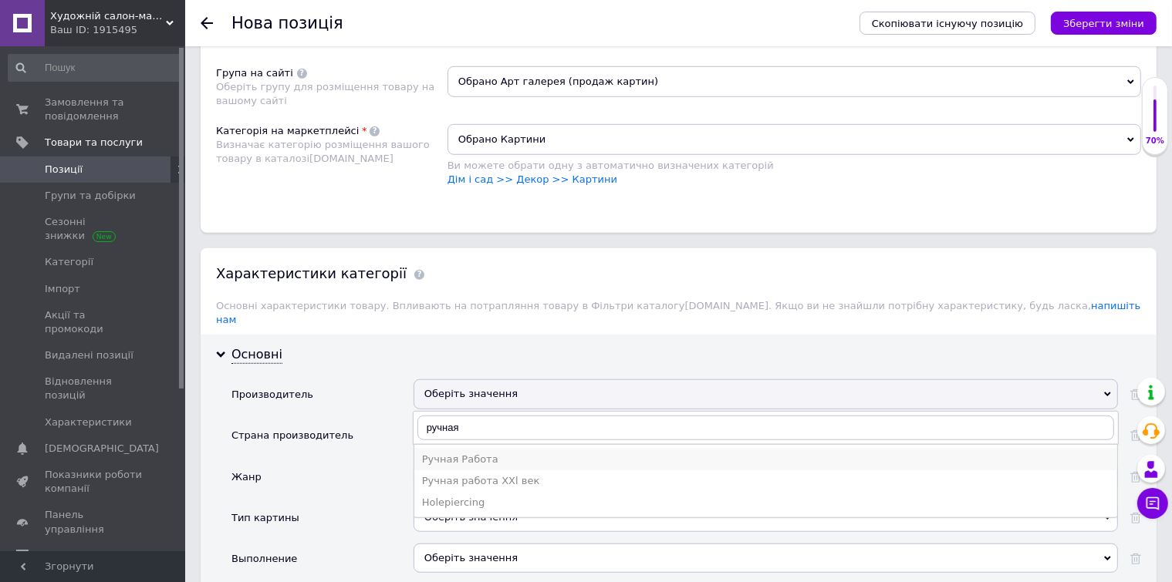
click at [497, 453] on div "Ручная Работа" at bounding box center [765, 460] width 687 height 14
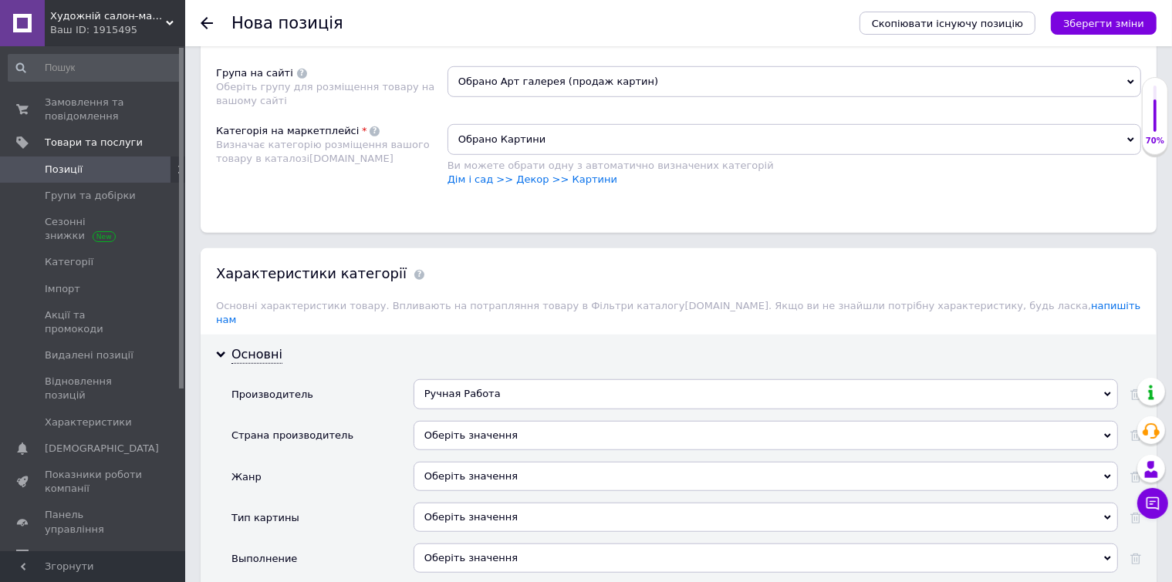
click at [468, 423] on div "Оберіть значення" at bounding box center [766, 435] width 704 height 29
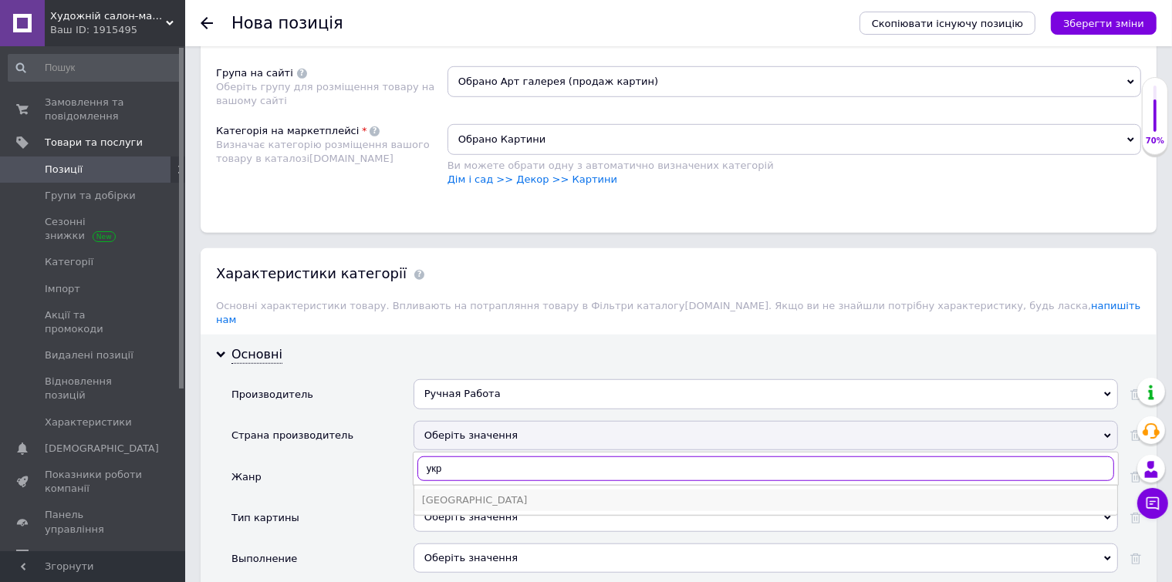
type input "укр"
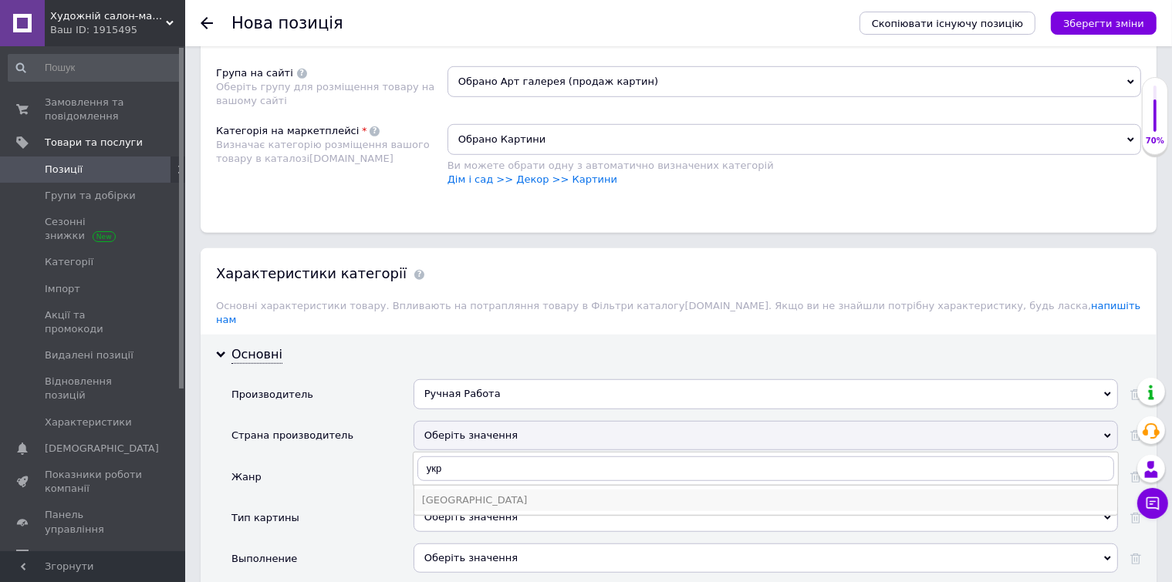
click at [532, 494] on div "[GEOGRAPHIC_DATA]" at bounding box center [765, 501] width 687 height 14
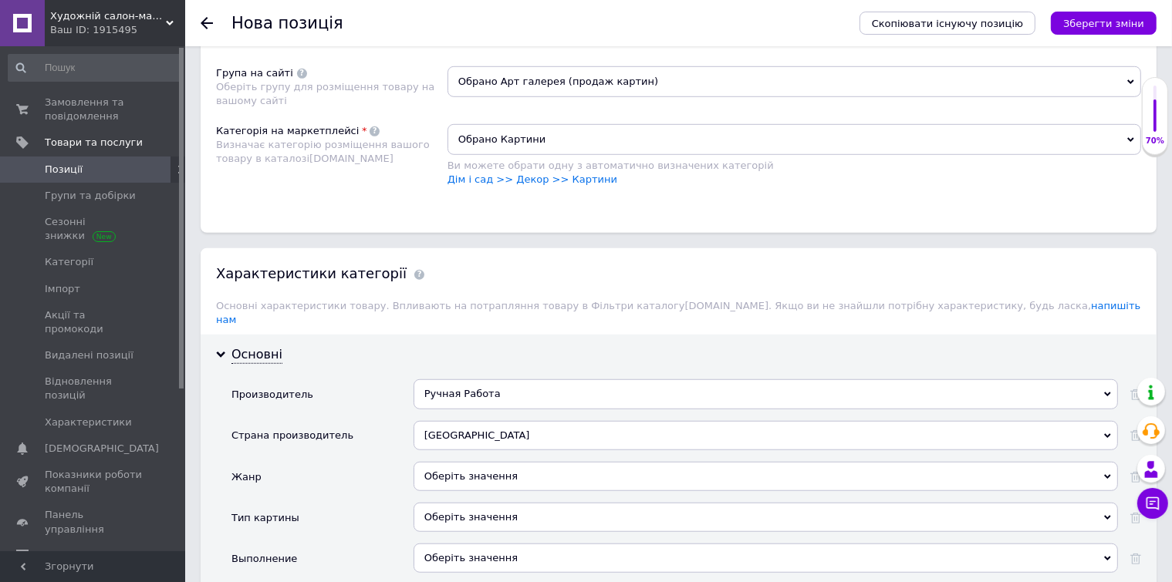
click at [469, 464] on div "Оберіть значення" at bounding box center [766, 476] width 704 height 29
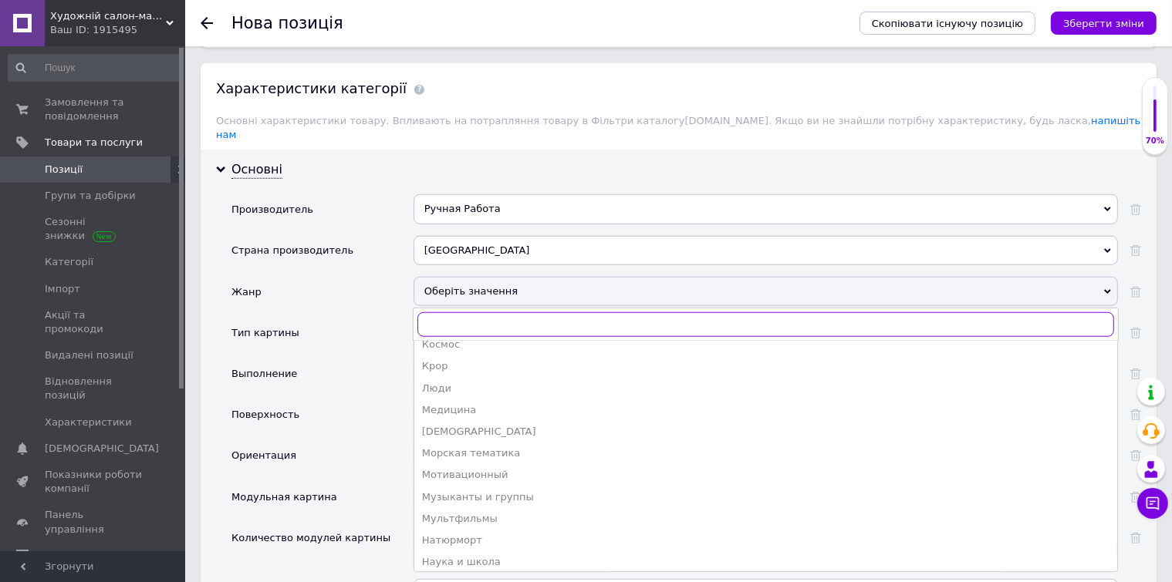
scroll to position [494, 0]
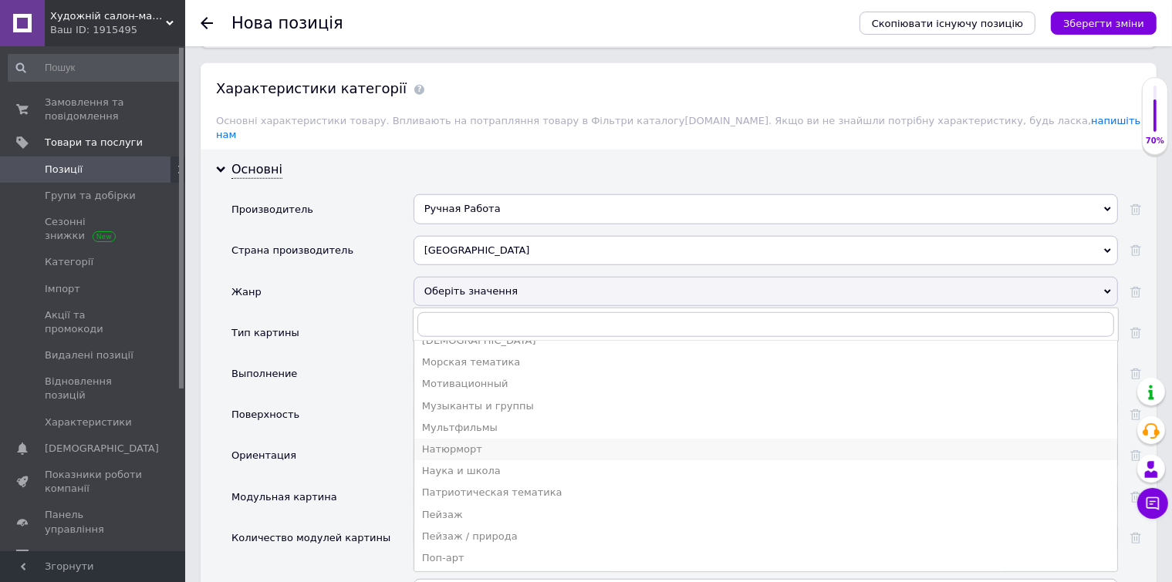
click at [545, 443] on div "Натюрморт" at bounding box center [765, 450] width 687 height 14
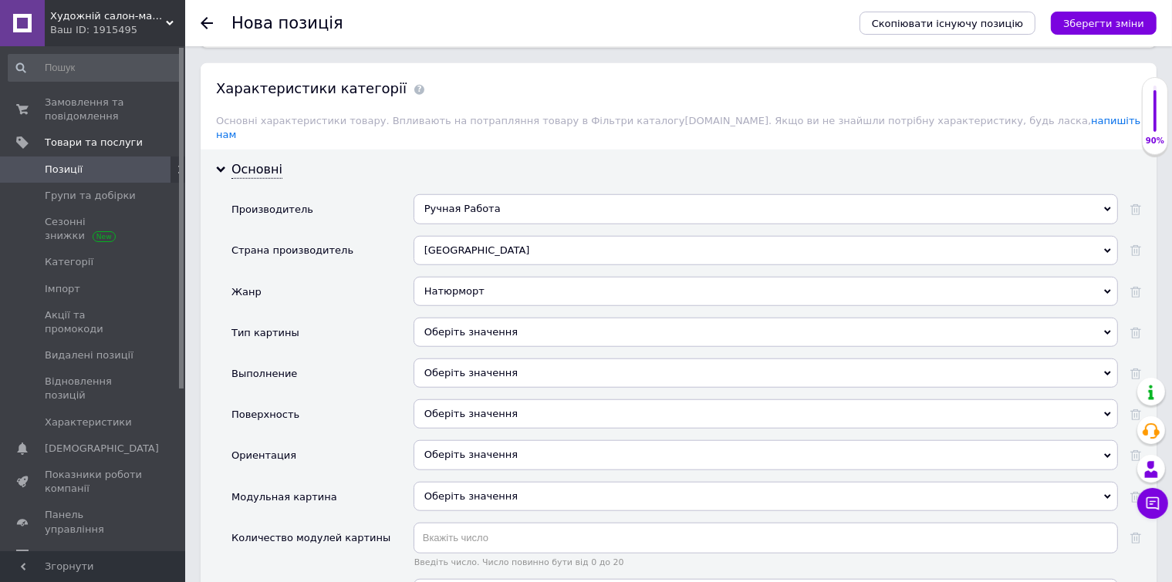
click at [472, 318] on div "Оберіть значення" at bounding box center [766, 332] width 704 height 29
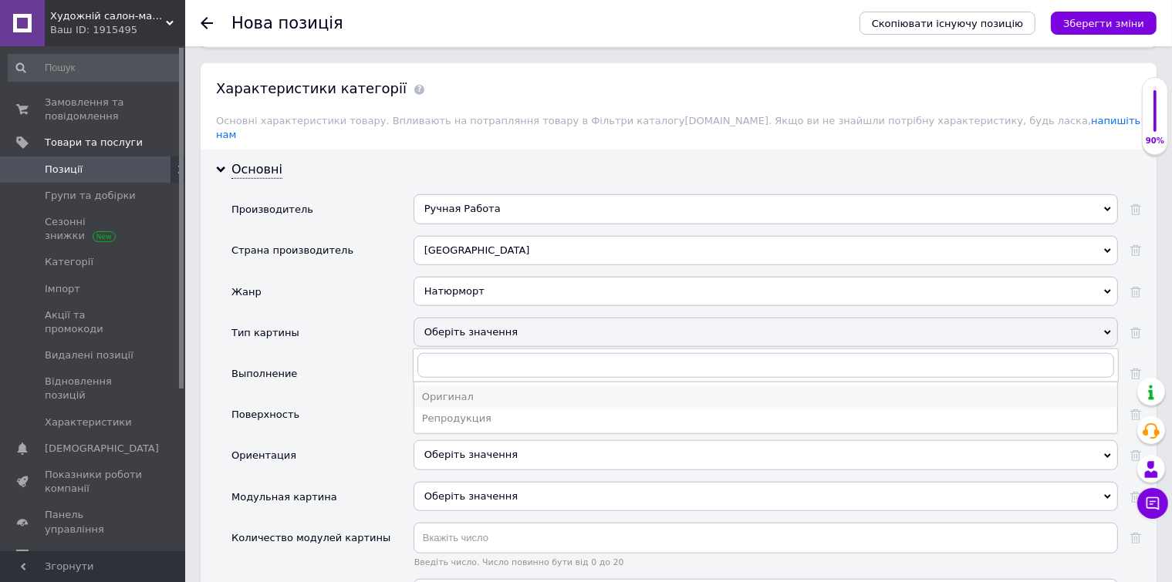
click at [466, 390] on div "Оригинал" at bounding box center [765, 397] width 687 height 14
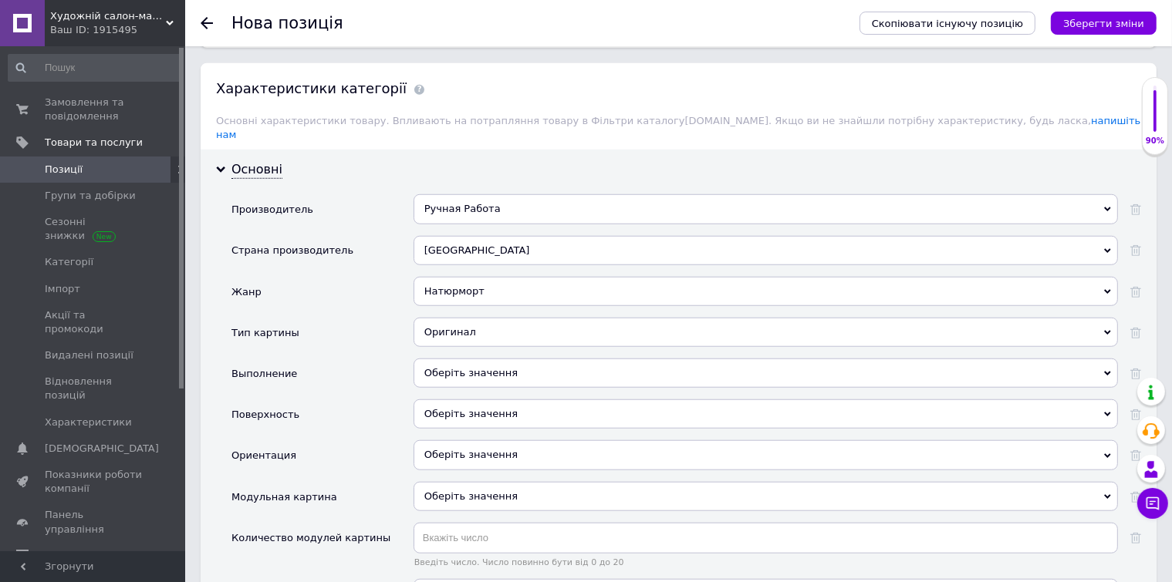
click at [464, 400] on div "Оберіть значення" at bounding box center [766, 414] width 704 height 29
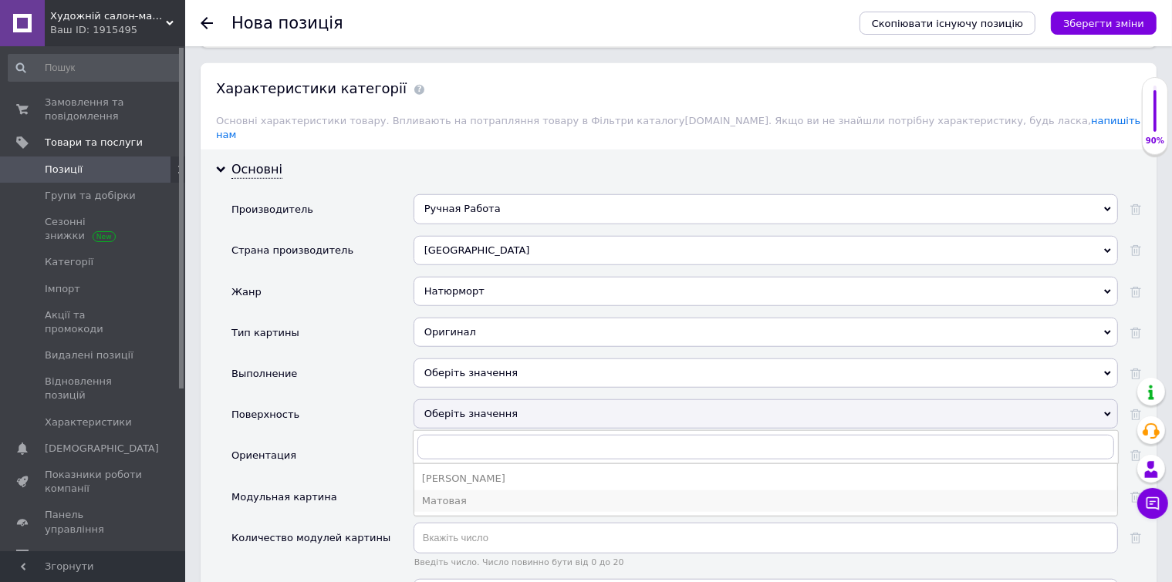
click at [478, 495] on div "Матовая" at bounding box center [765, 502] width 687 height 14
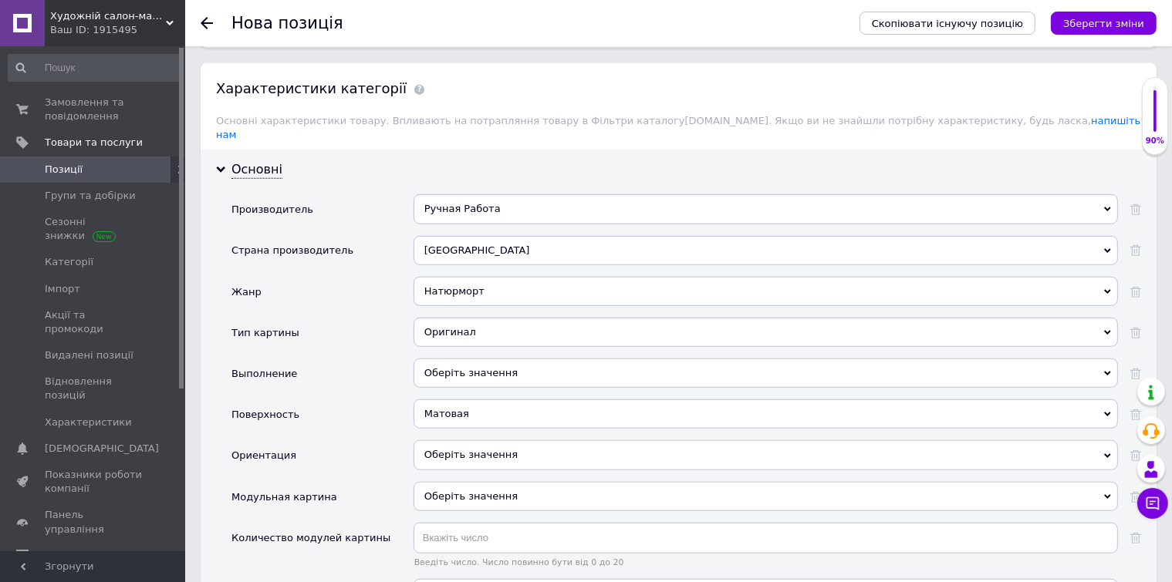
click at [478, 441] on div "Оберіть значення" at bounding box center [766, 455] width 704 height 29
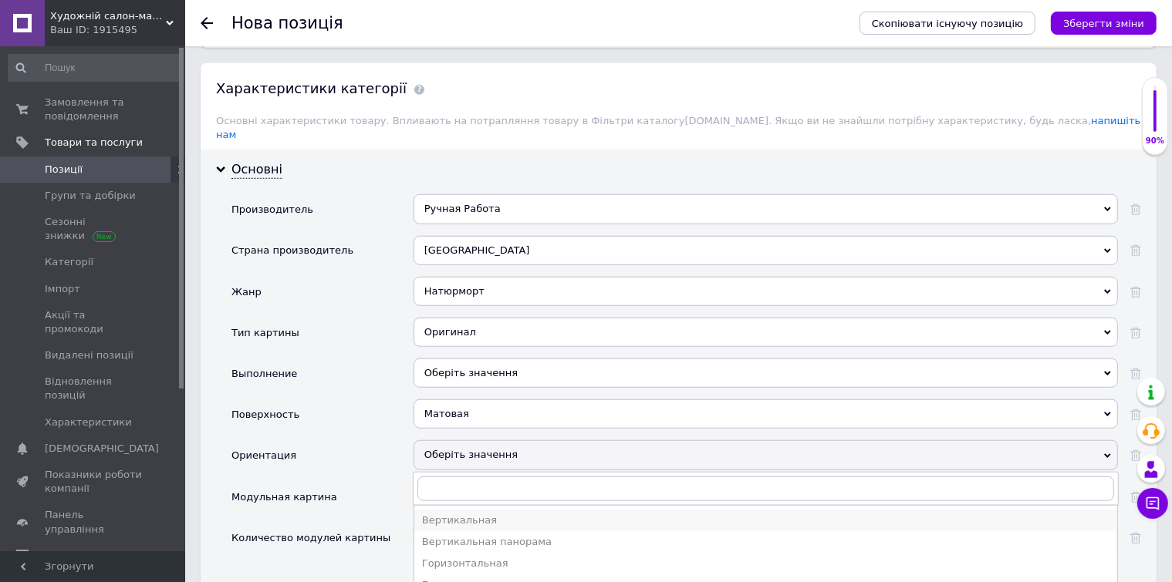
click at [466, 514] on div "Вертикальная" at bounding box center [765, 521] width 687 height 14
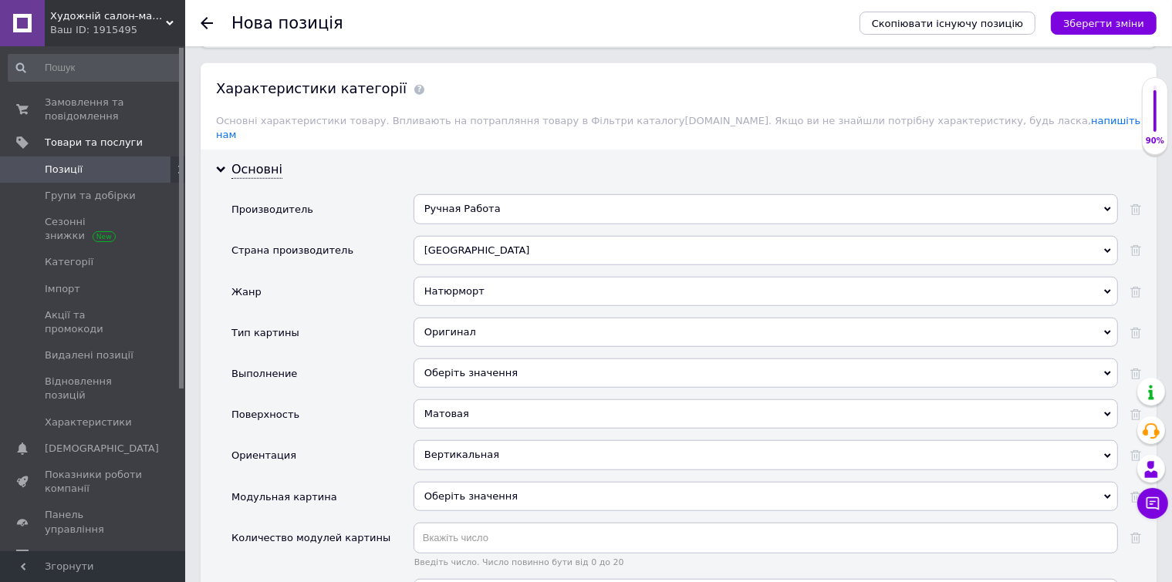
click at [469, 491] on span "Оберіть значення" at bounding box center [470, 497] width 93 height 12
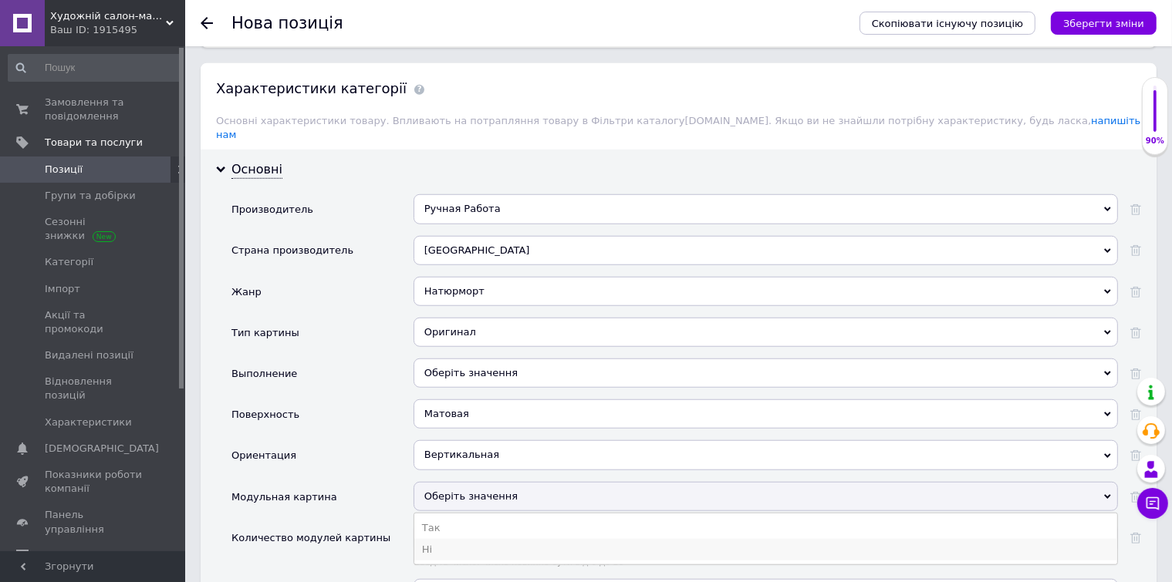
click at [464, 539] on li "Ні" at bounding box center [765, 550] width 703 height 22
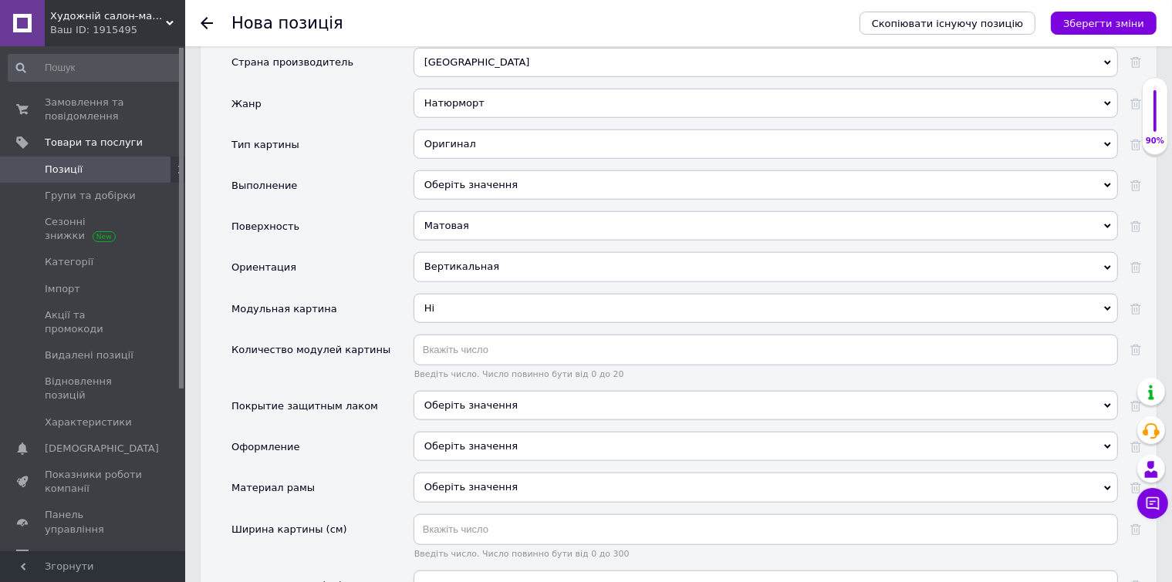
scroll to position [1481, 0]
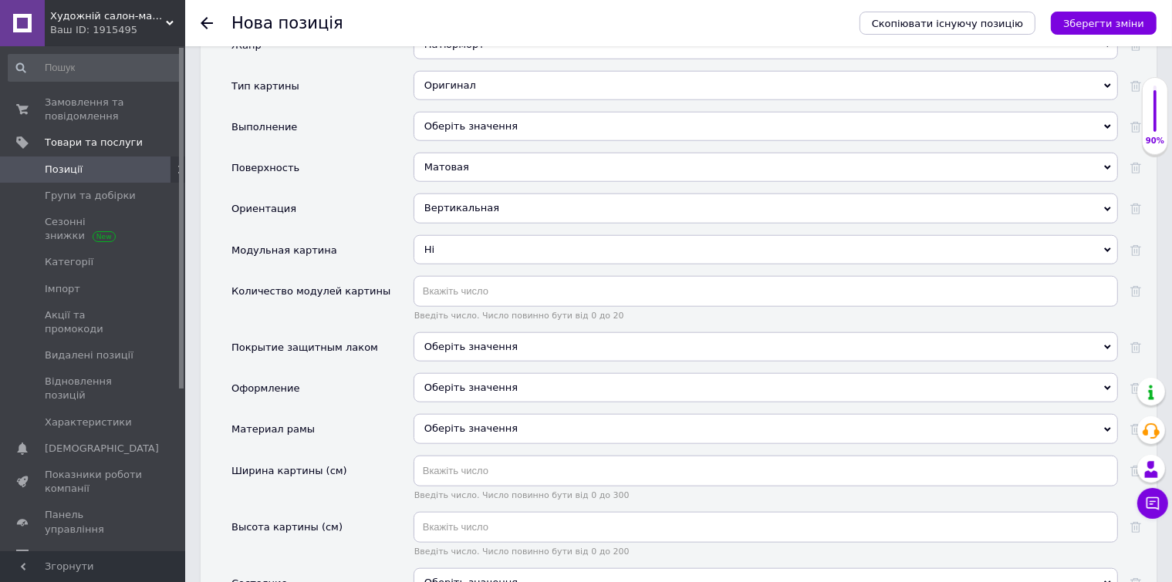
click at [434, 341] on span "Оберіть значення" at bounding box center [470, 347] width 93 height 12
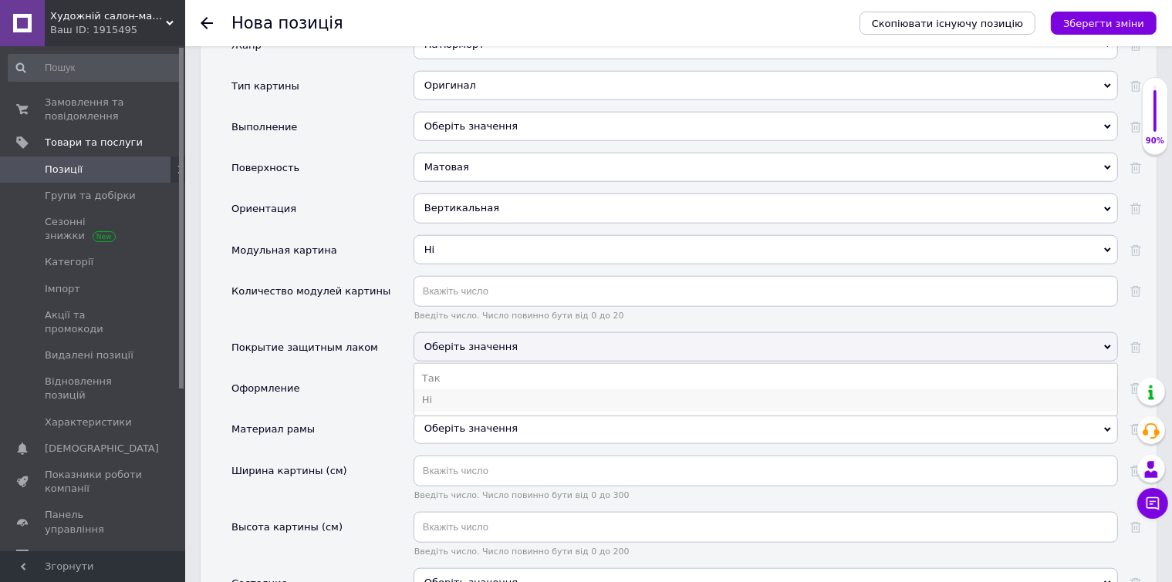
click at [454, 390] on li "Ні" at bounding box center [765, 401] width 703 height 22
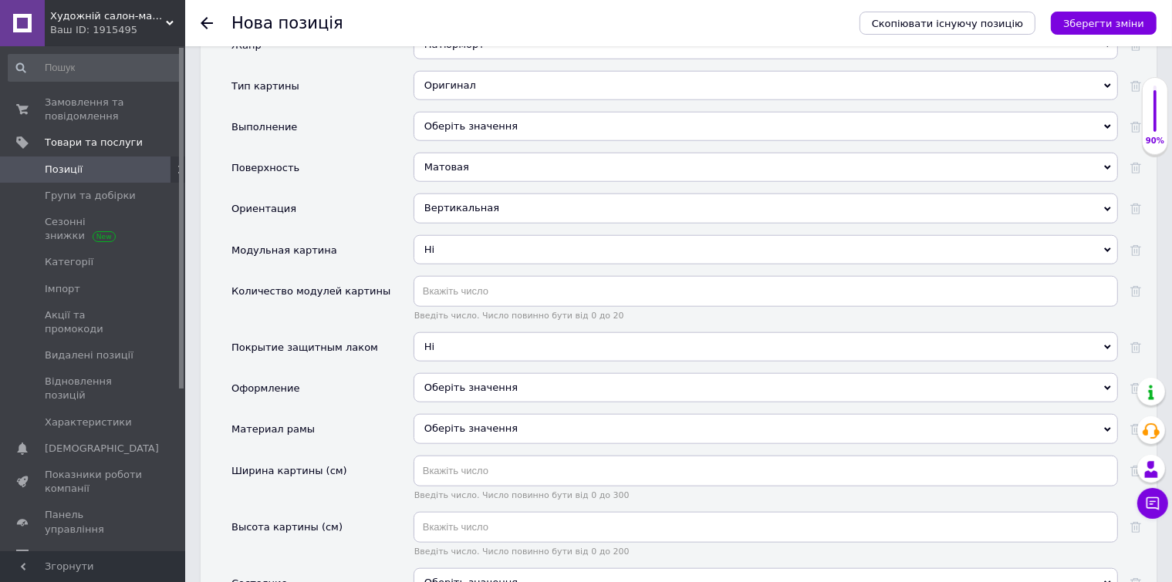
click at [457, 373] on div "Оберіть значення" at bounding box center [766, 387] width 704 height 29
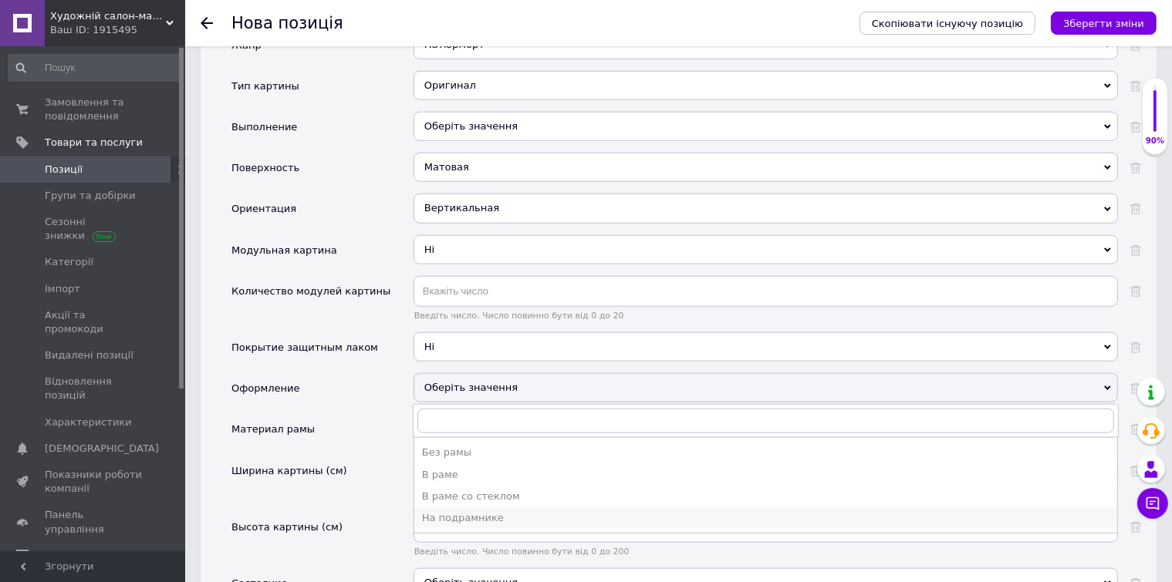
click at [466, 511] on div "На подрамнике" at bounding box center [765, 518] width 687 height 14
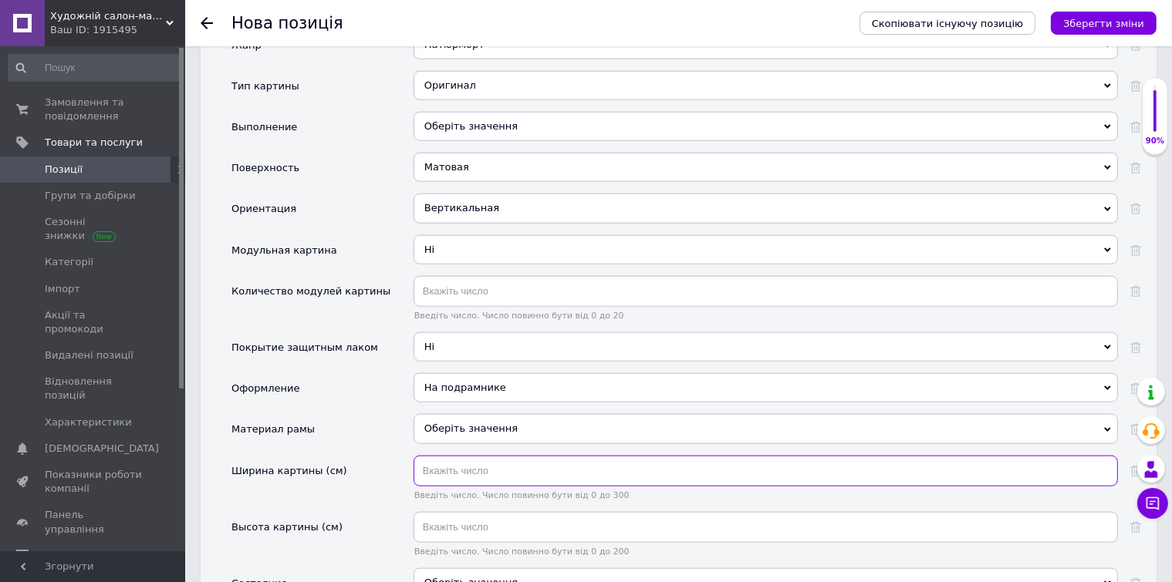
click at [451, 456] on input "text" at bounding box center [766, 471] width 704 height 31
type input "20"
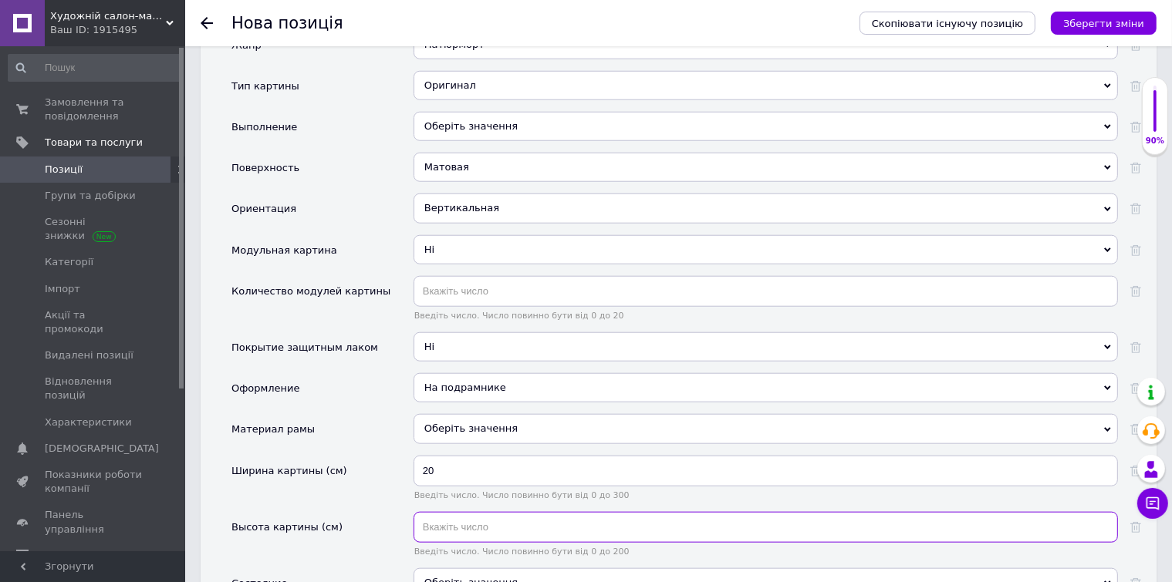
click at [488, 512] on input "text" at bounding box center [766, 527] width 704 height 31
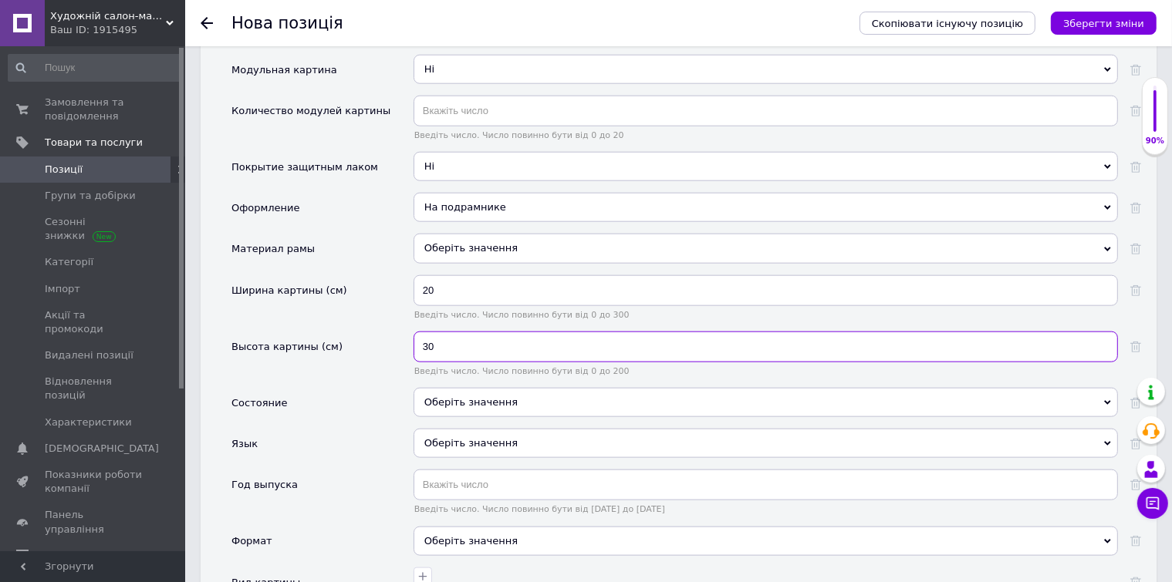
scroll to position [1666, 0]
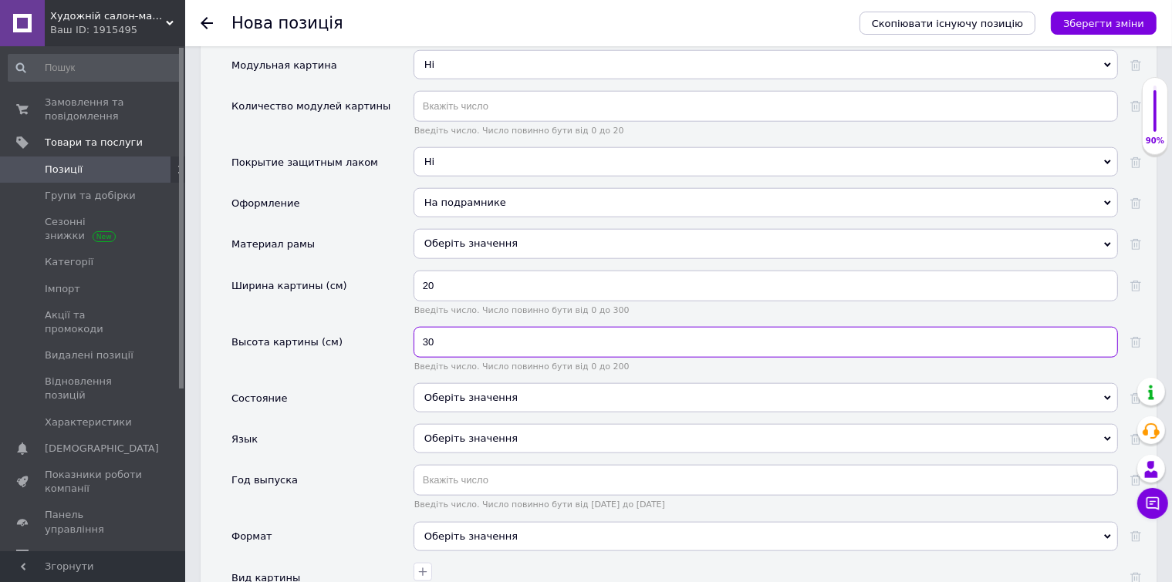
type input "30"
click at [472, 383] on div "Оберіть значення" at bounding box center [766, 397] width 704 height 29
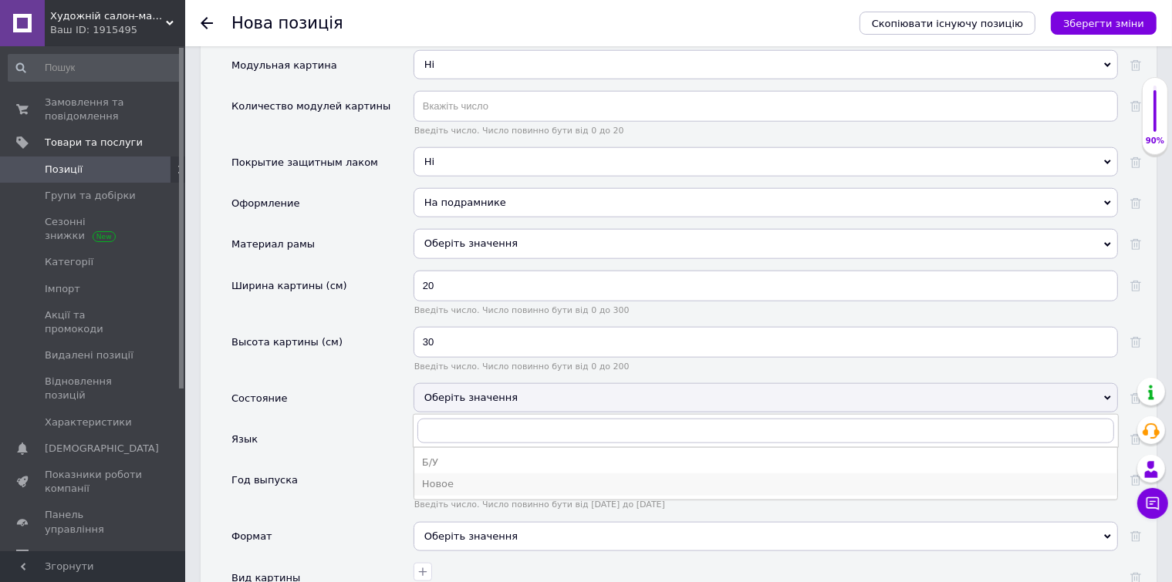
click at [457, 478] on div "Новое" at bounding box center [765, 485] width 687 height 14
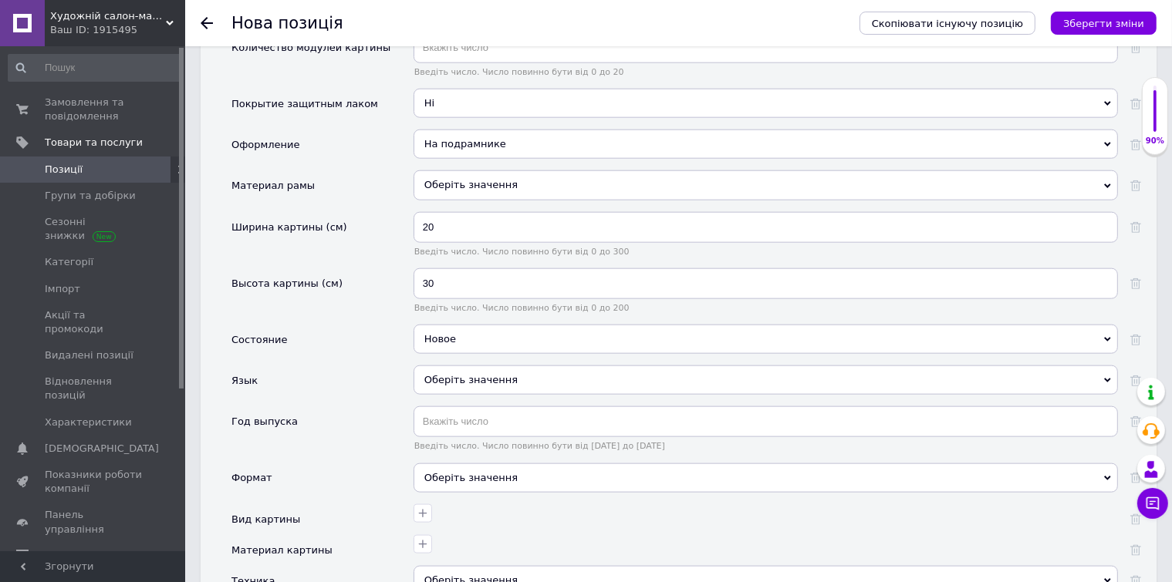
scroll to position [1790, 0]
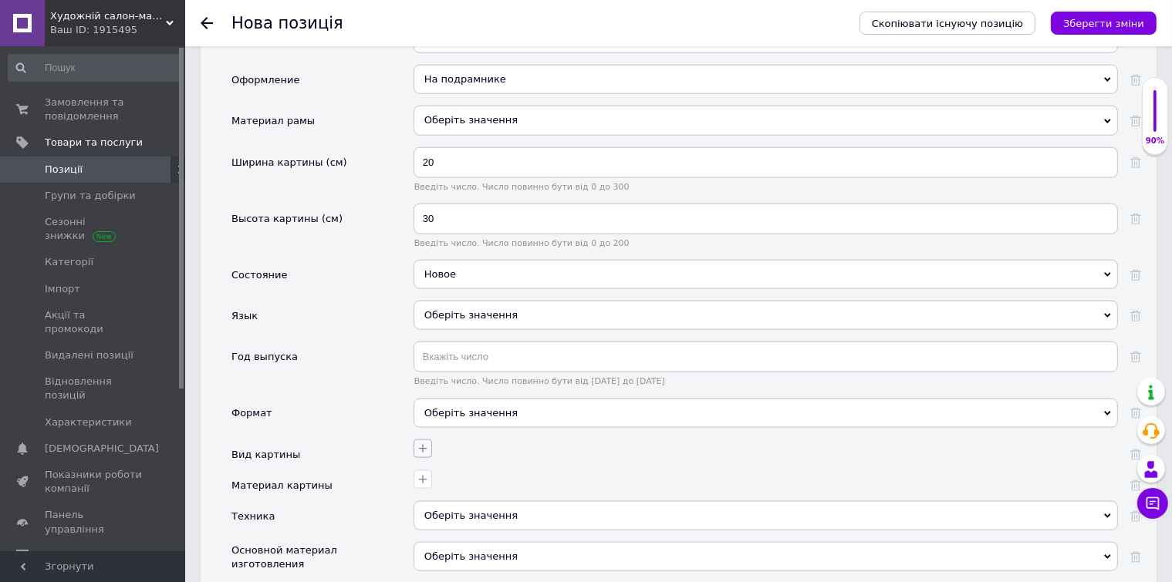
click at [429, 440] on button "button" at bounding box center [423, 449] width 19 height 19
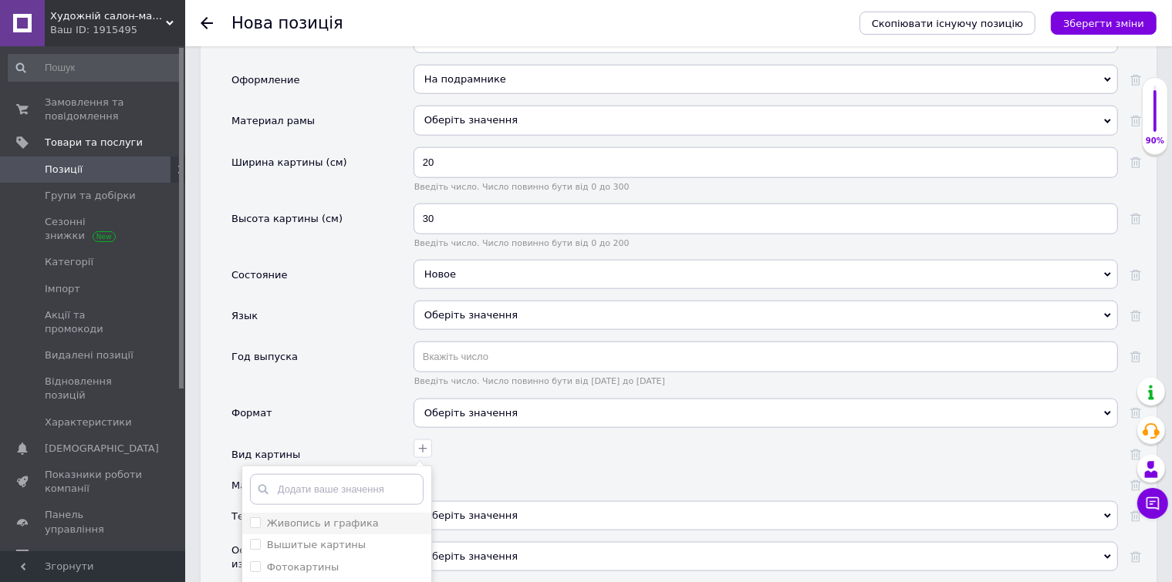
click at [254, 518] on графика "Живопись и графика" at bounding box center [255, 523] width 10 height 10
checkbox графика "true"
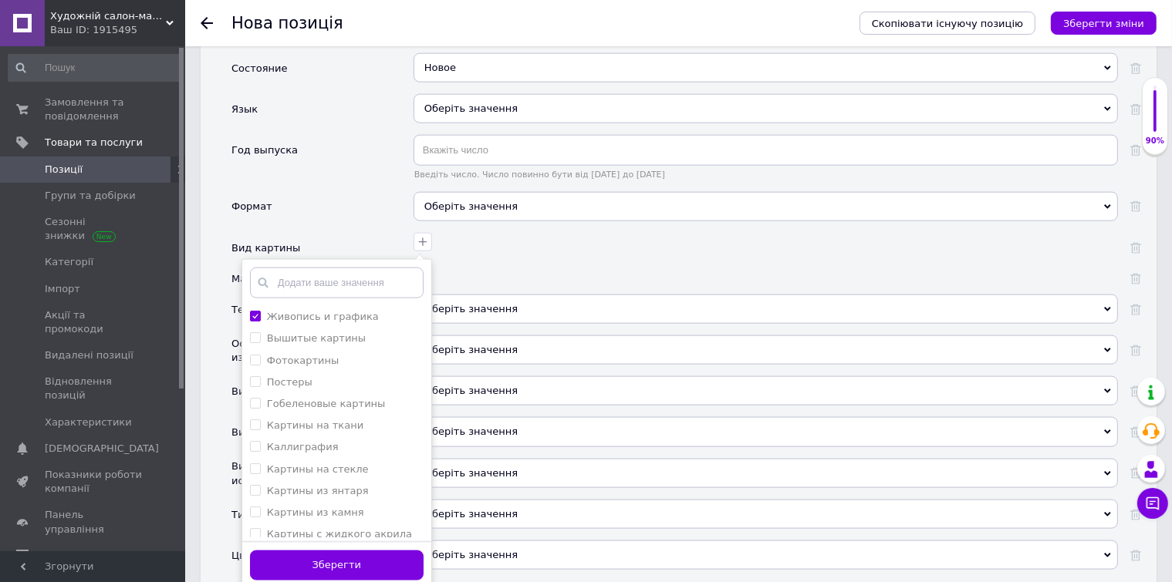
scroll to position [2037, 0]
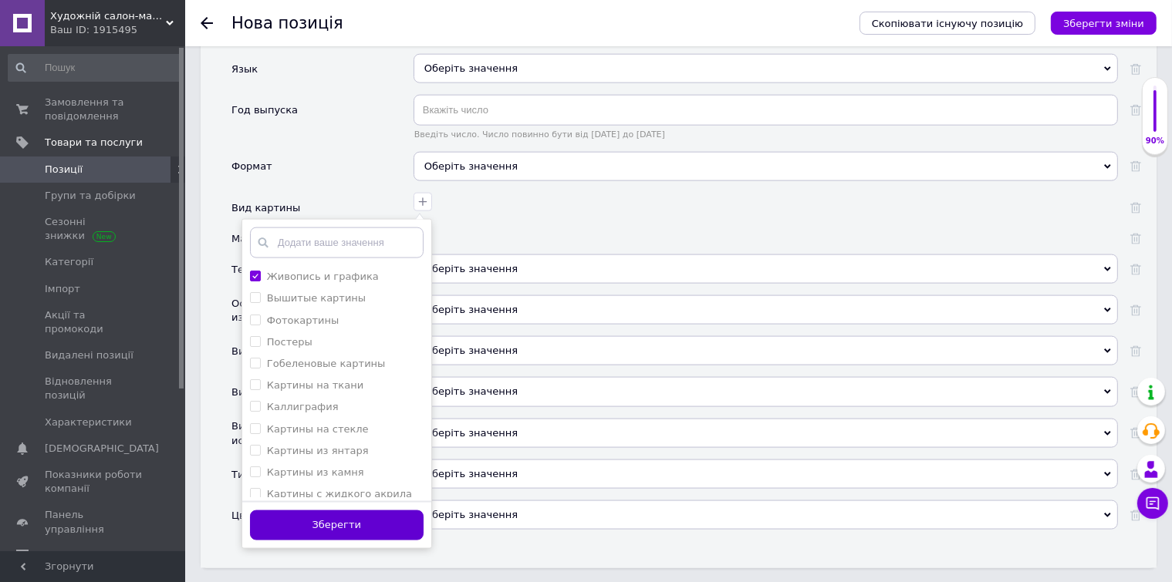
click at [298, 511] on button "Зберегти" at bounding box center [337, 526] width 174 height 30
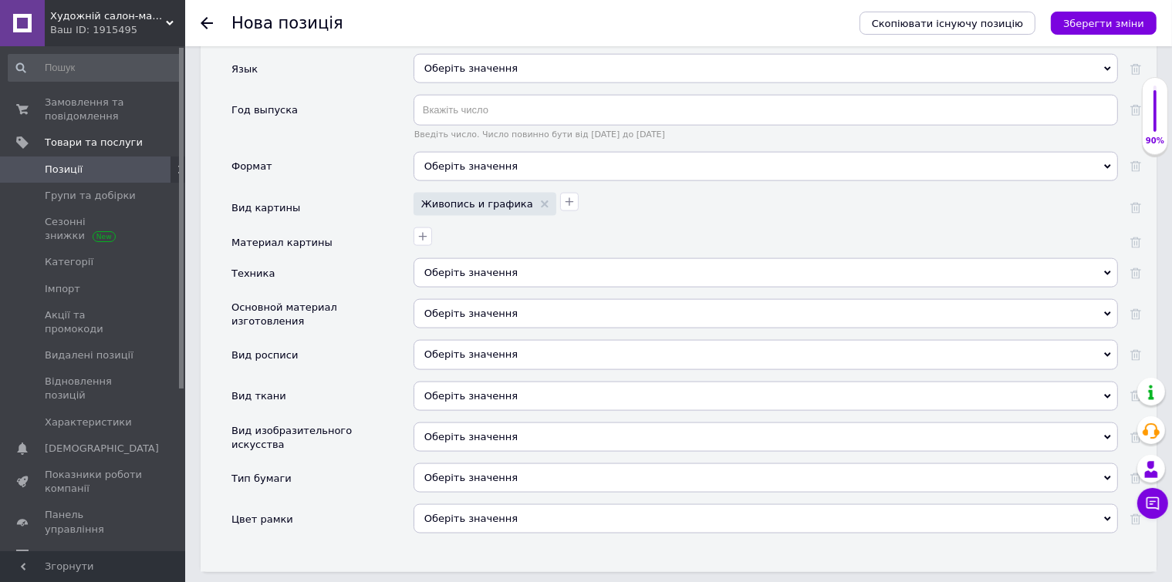
click at [444, 258] on div "Оберіть значення" at bounding box center [766, 272] width 704 height 29
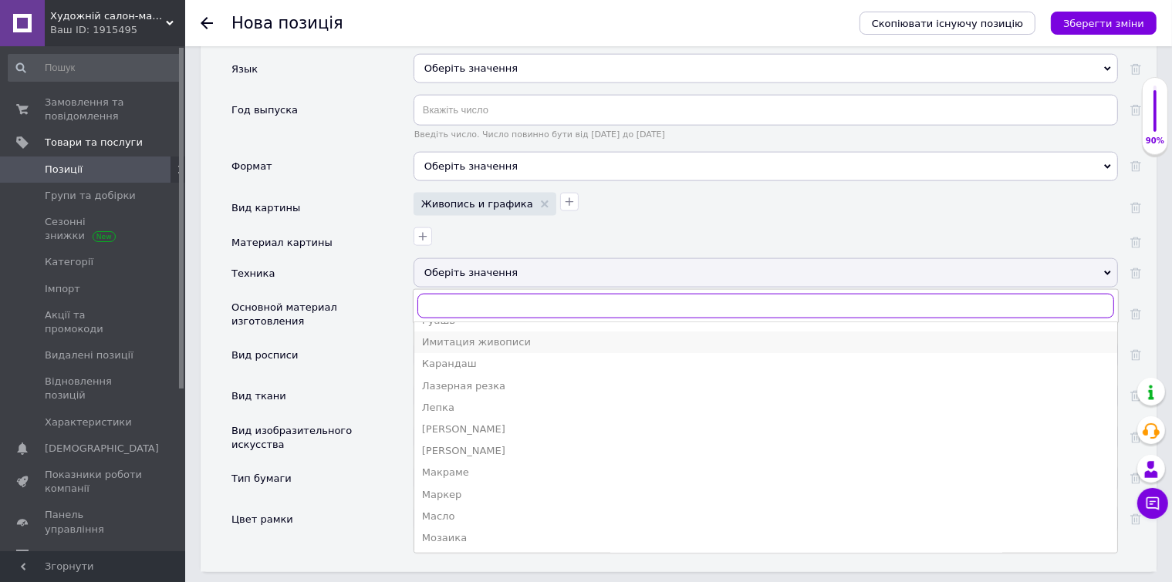
scroll to position [247, 0]
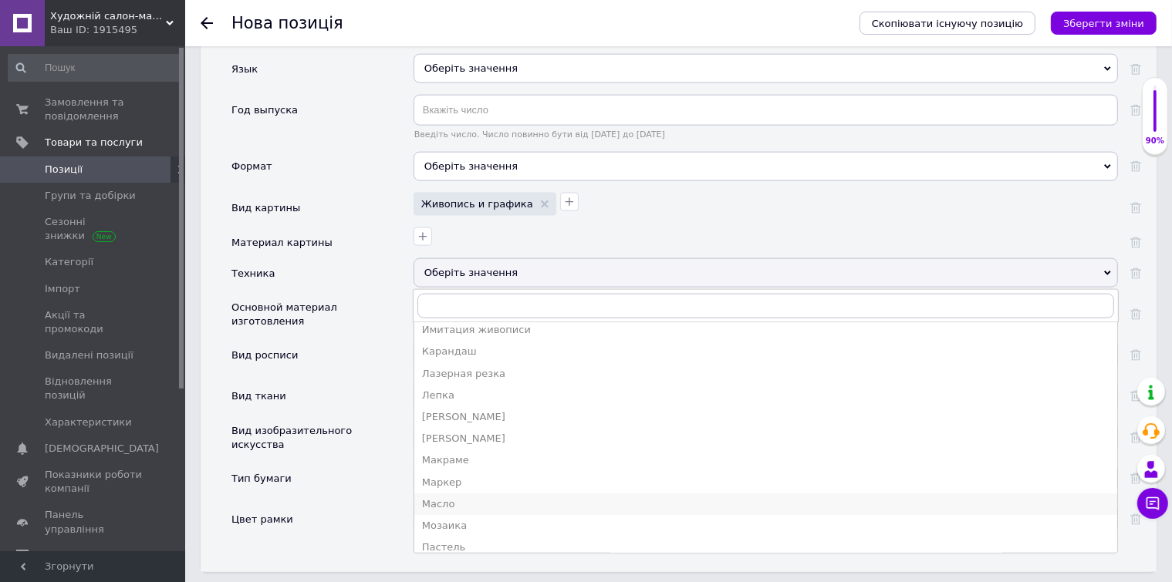
click at [462, 498] on div "Масло" at bounding box center [765, 505] width 687 height 14
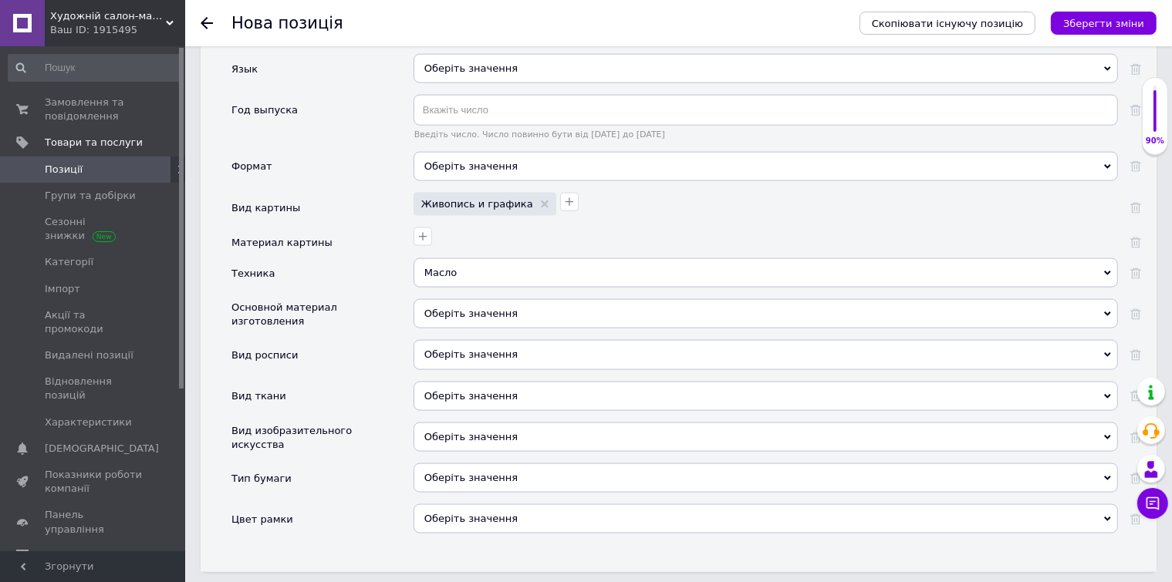
click at [451, 299] on div "Оберіть значення" at bounding box center [766, 313] width 704 height 29
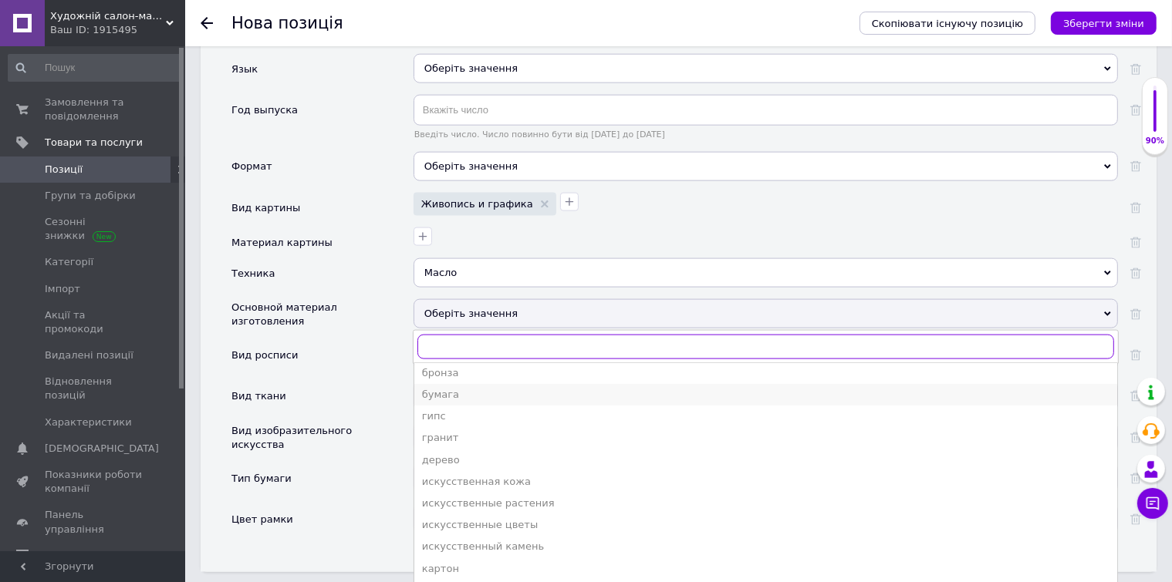
scroll to position [185, 0]
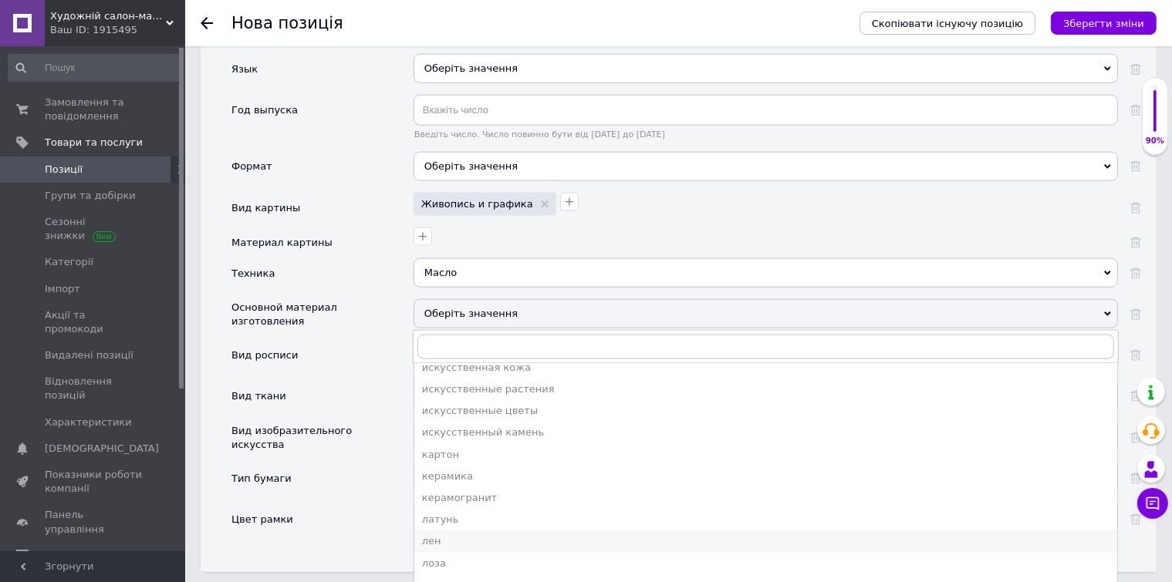
click at [459, 535] on div "лен" at bounding box center [765, 542] width 687 height 14
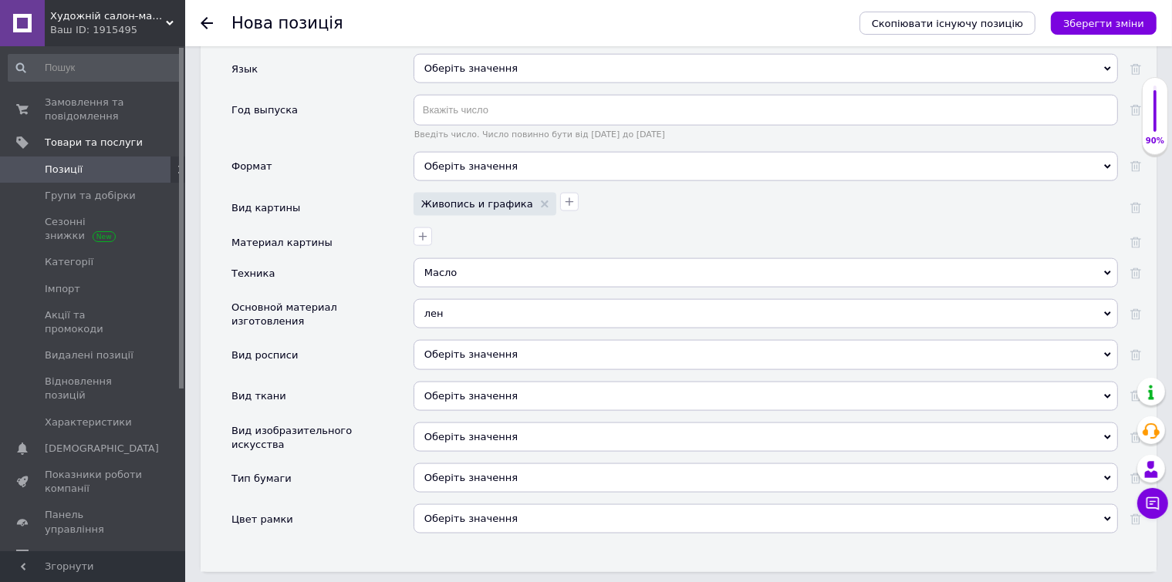
click at [451, 382] on div "Оберіть значення" at bounding box center [766, 396] width 704 height 29
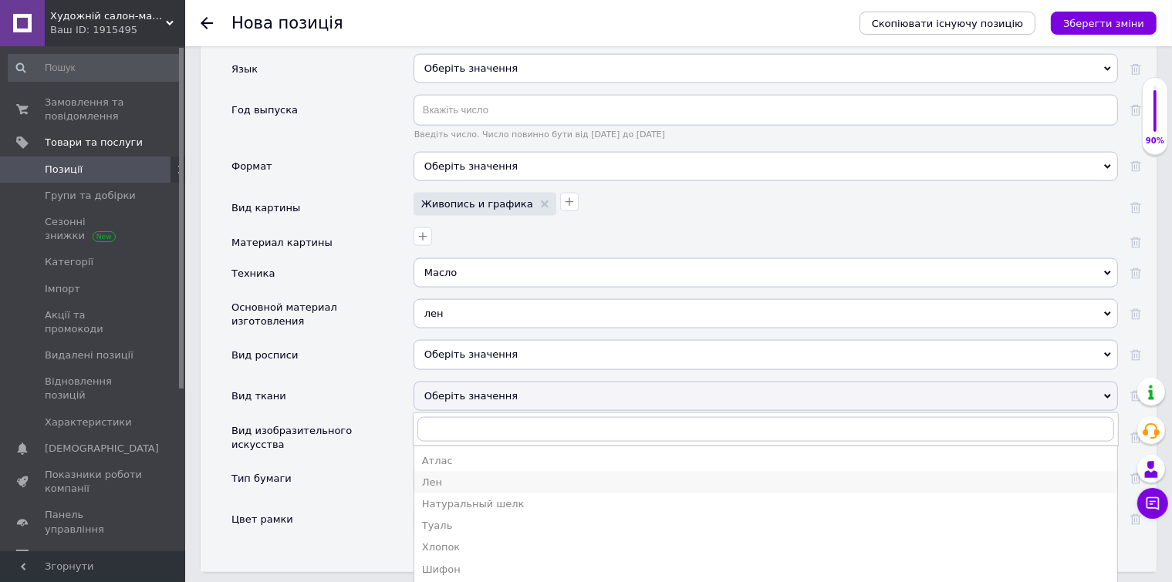
click at [461, 476] on div "Лен" at bounding box center [765, 483] width 687 height 14
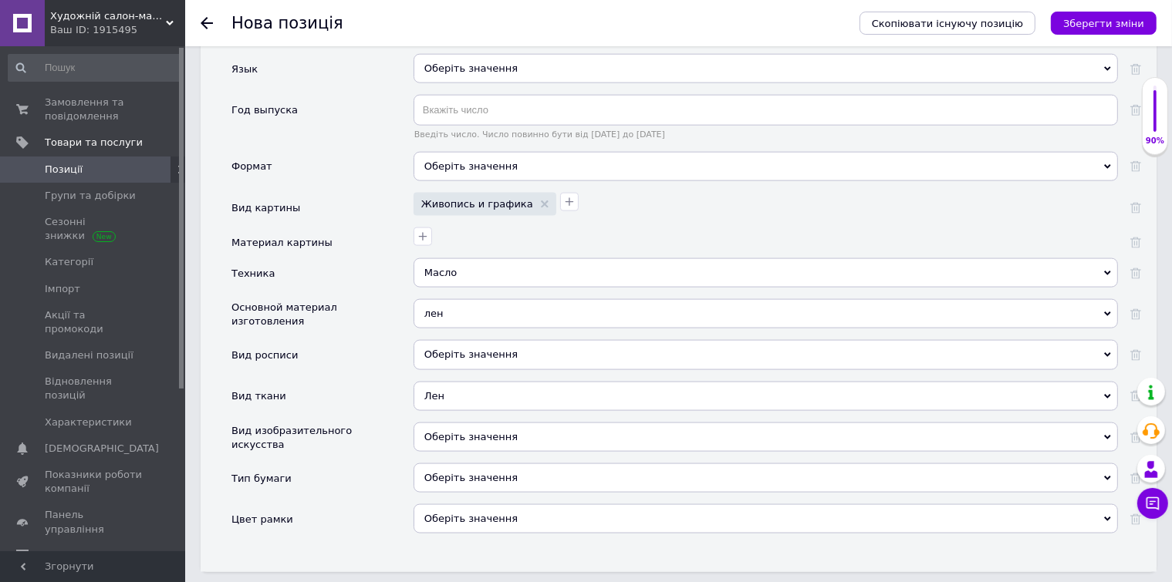
click at [454, 423] on div "Оберіть значення" at bounding box center [766, 437] width 704 height 29
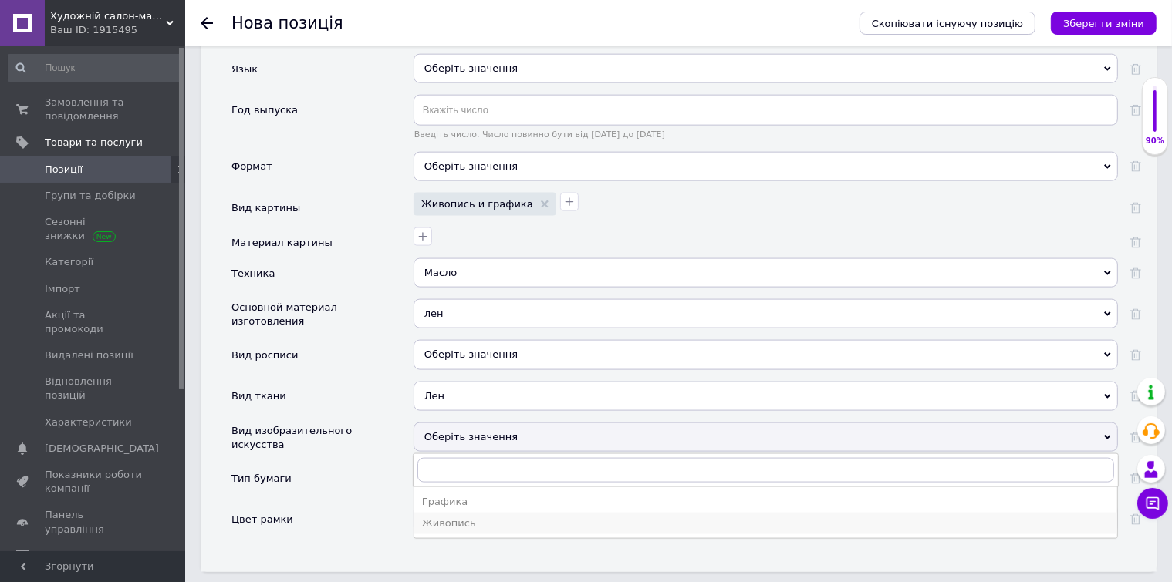
click at [456, 517] on div "Живопись" at bounding box center [765, 524] width 687 height 14
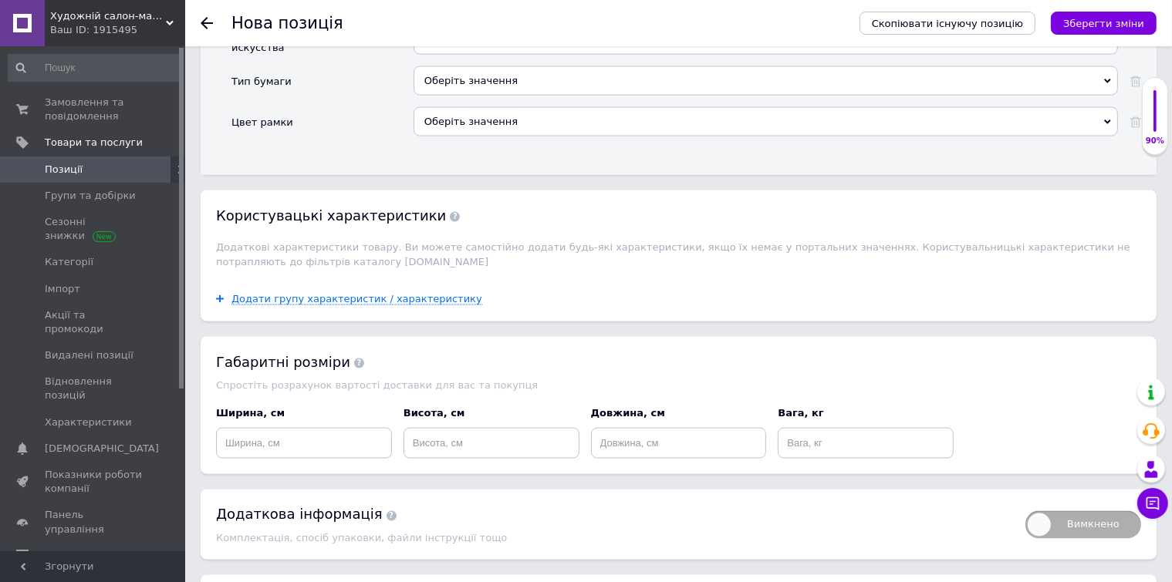
scroll to position [2469, 0]
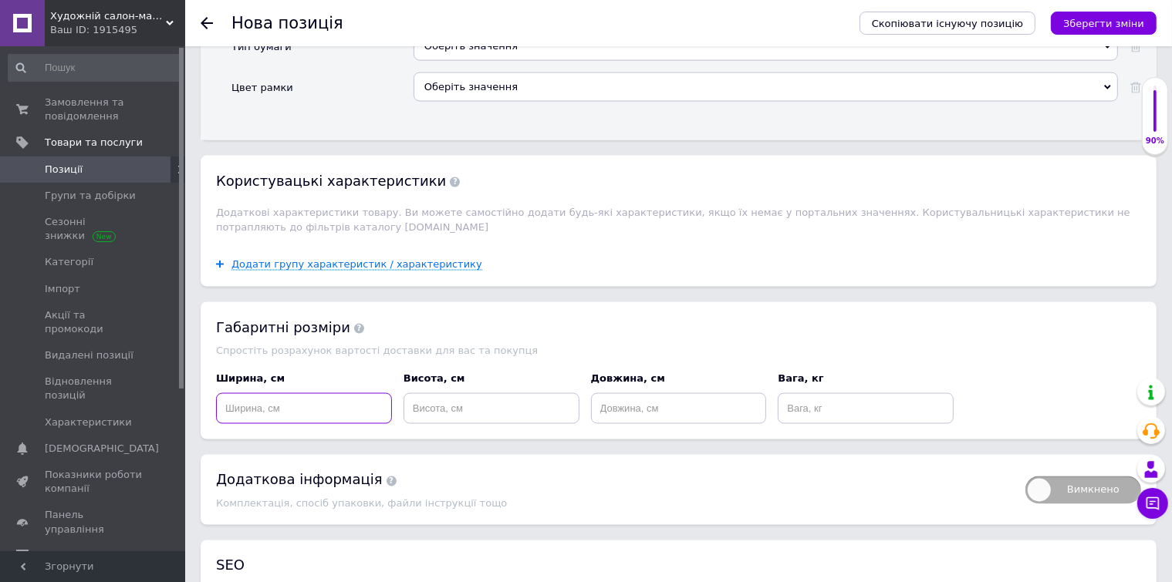
click at [281, 393] on input at bounding box center [304, 408] width 176 height 31
type input "20"
click at [538, 393] on input at bounding box center [491, 408] width 176 height 31
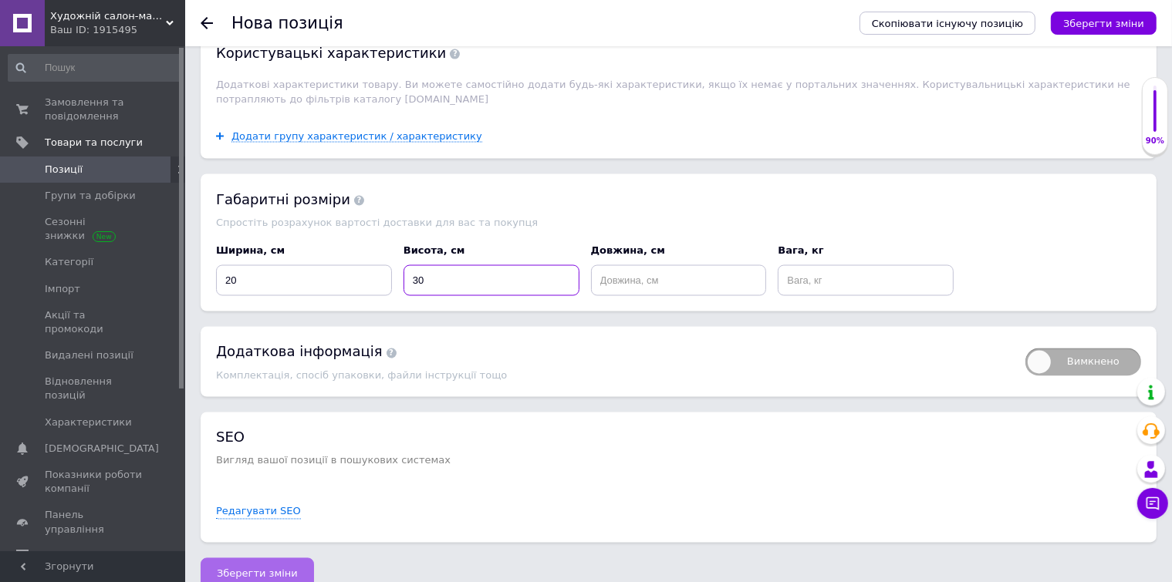
scroll to position [2600, 0]
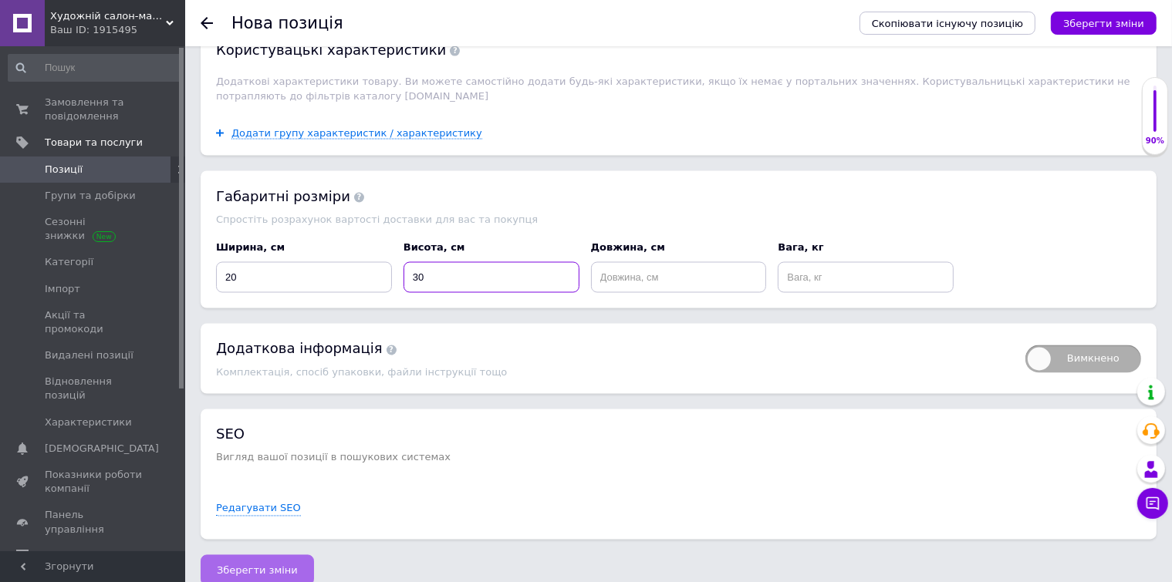
type input "30"
click at [281, 565] on span "Зберегти зміни" at bounding box center [257, 571] width 81 height 12
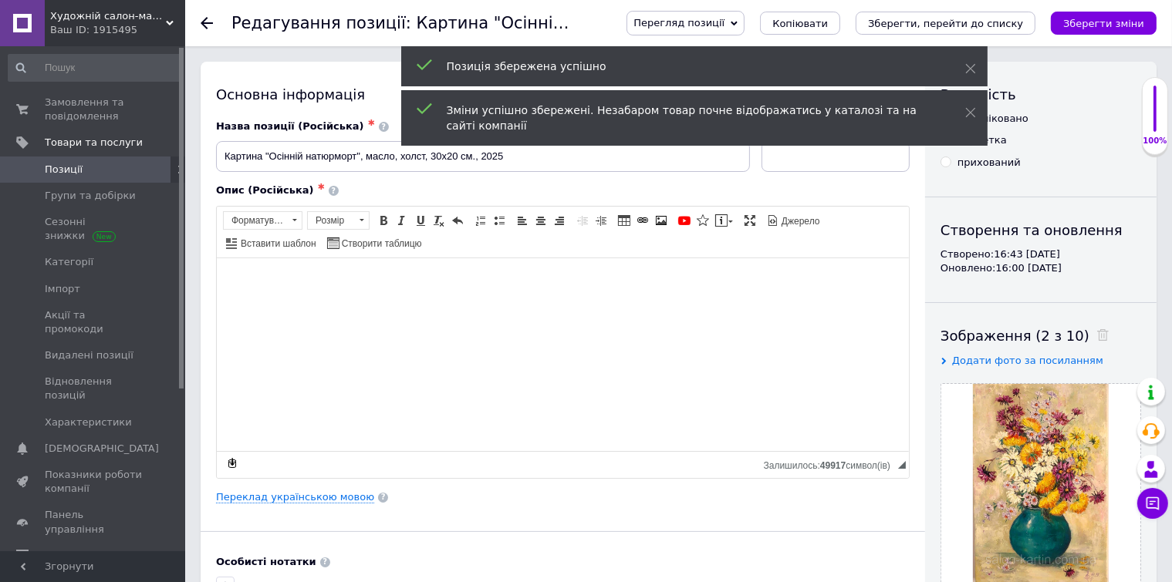
scroll to position [185, 0]
